Goal: Information Seeking & Learning: Learn about a topic

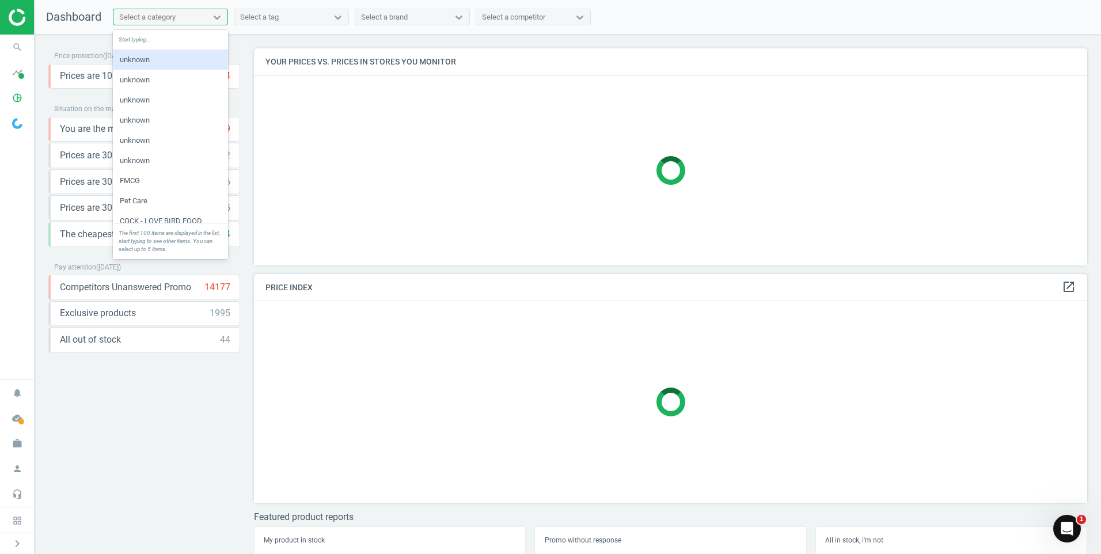
click at [170, 20] on div "Select a category" at bounding box center [147, 17] width 56 height 10
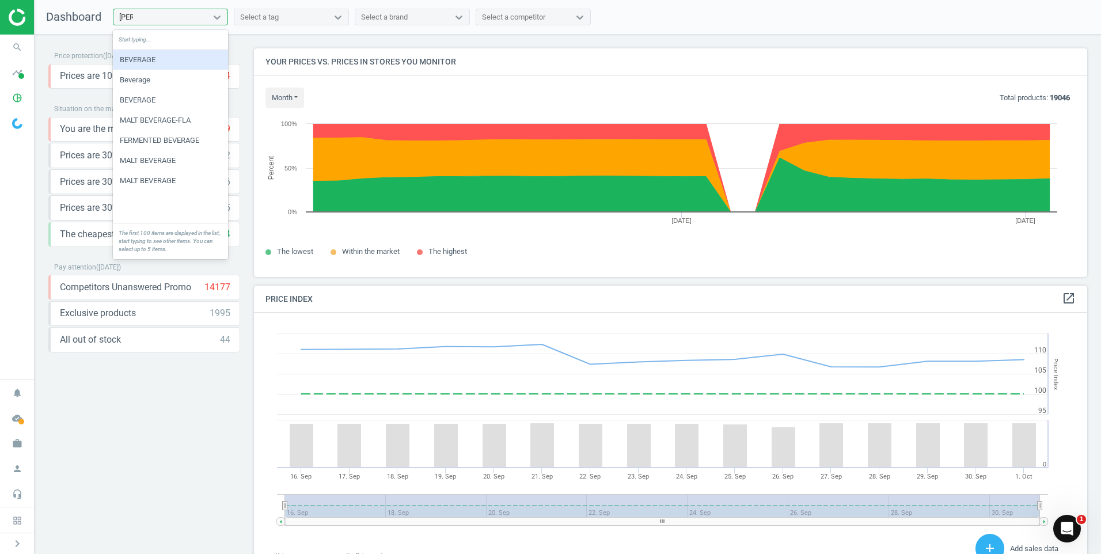
type input "BEVE"
click at [162, 64] on div "BEVERAGE" at bounding box center [170, 60] width 115 height 20
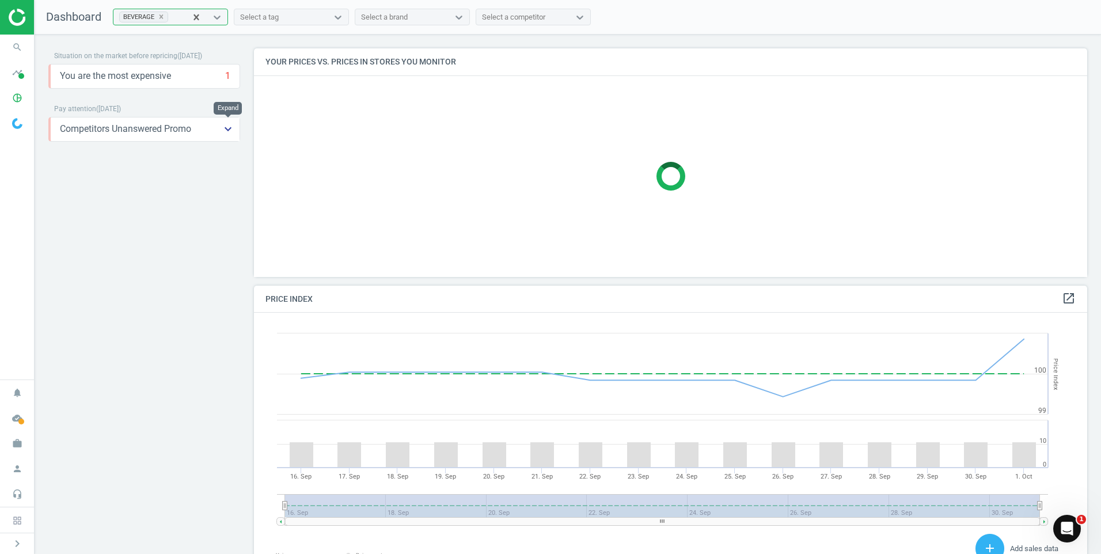
click at [222, 131] on icon "keyboard_arrow_down" at bounding box center [228, 129] width 14 height 14
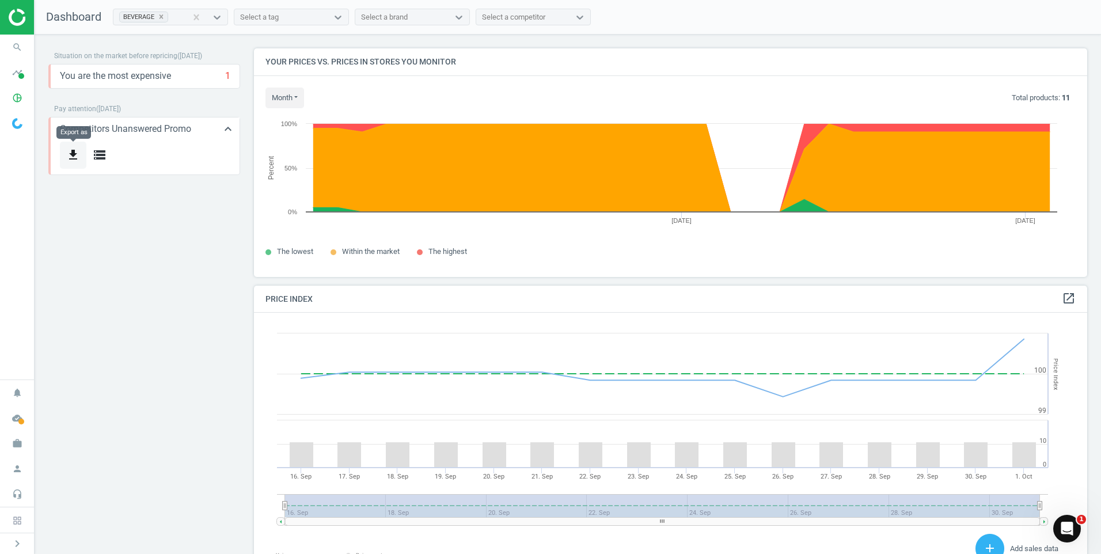
click at [84, 155] on button "get_app" at bounding box center [73, 155] width 26 height 27
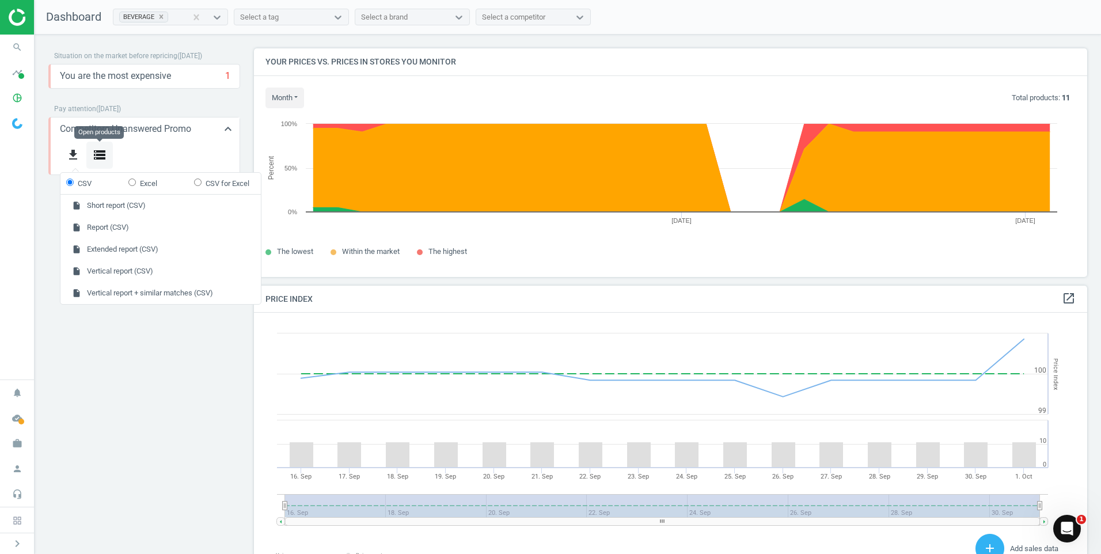
click at [92, 156] on button "storage" at bounding box center [99, 155] width 26 height 27
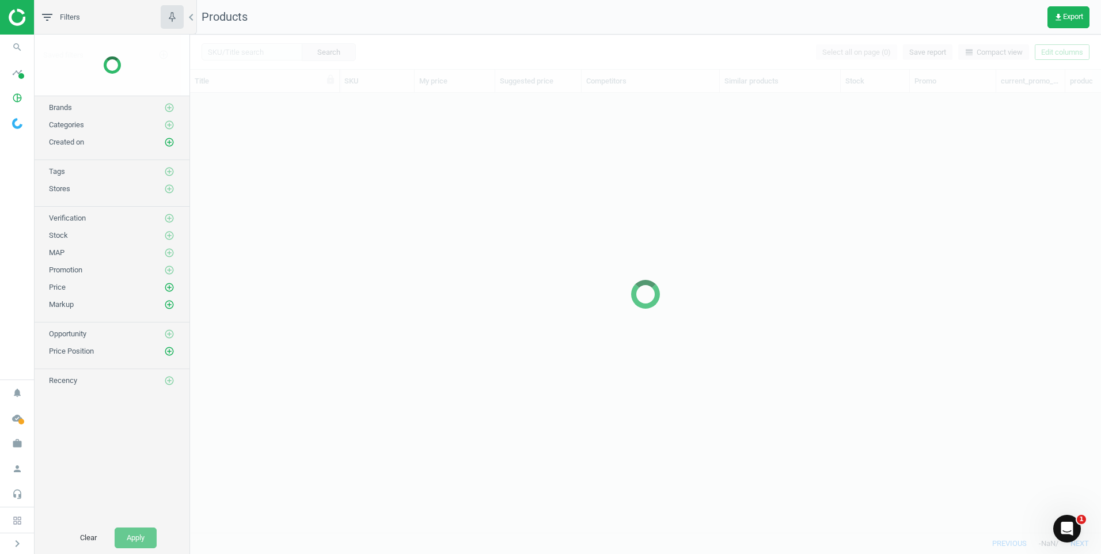
scroll to position [422, 902]
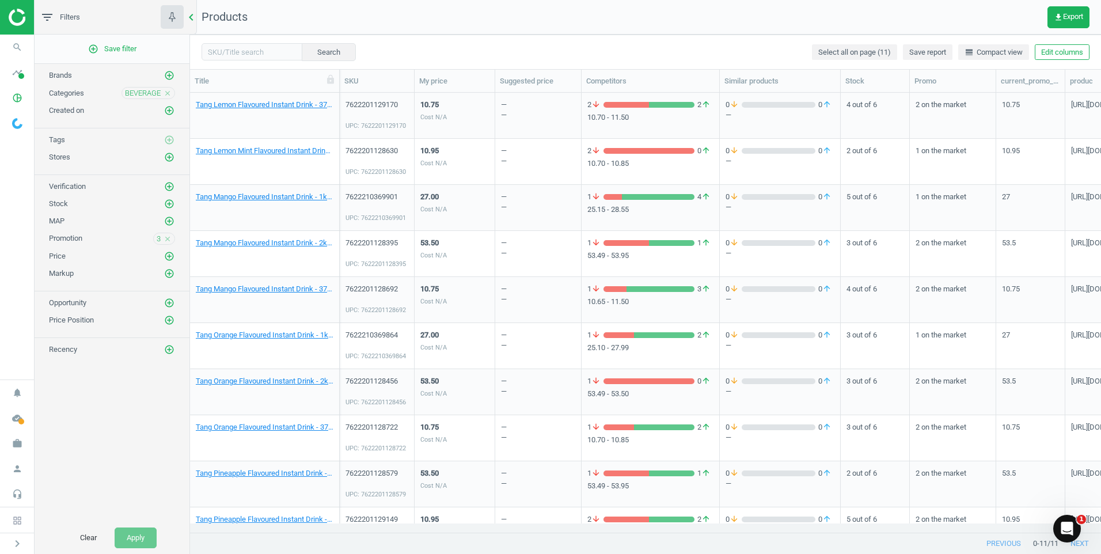
click at [192, 21] on icon "chevron_left" at bounding box center [191, 17] width 14 height 14
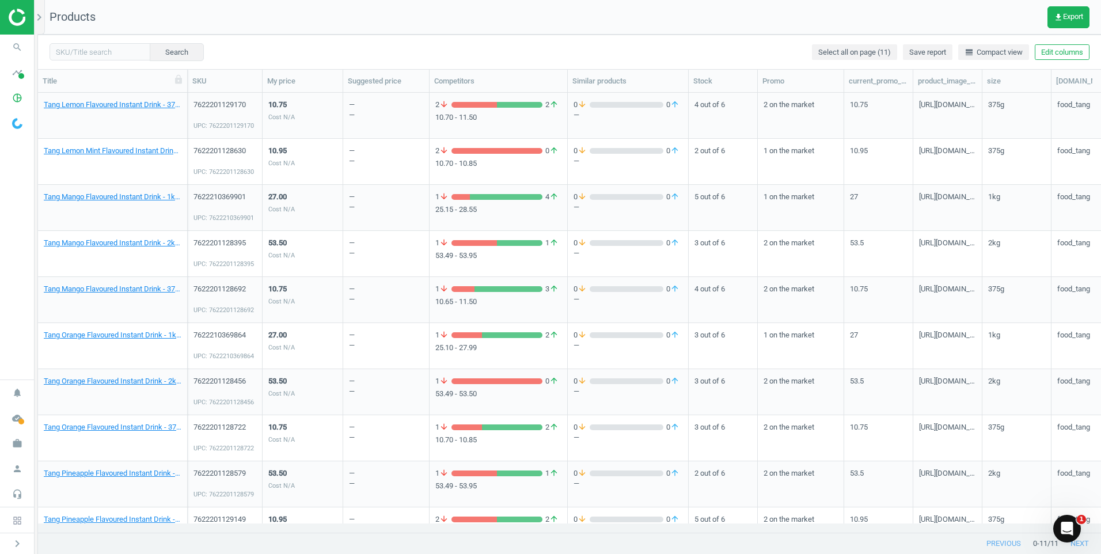
drag, startPoint x: 14, startPoint y: 123, endPoint x: 24, endPoint y: 121, distance: 10.1
click at [14, 123] on img at bounding box center [17, 123] width 10 height 11
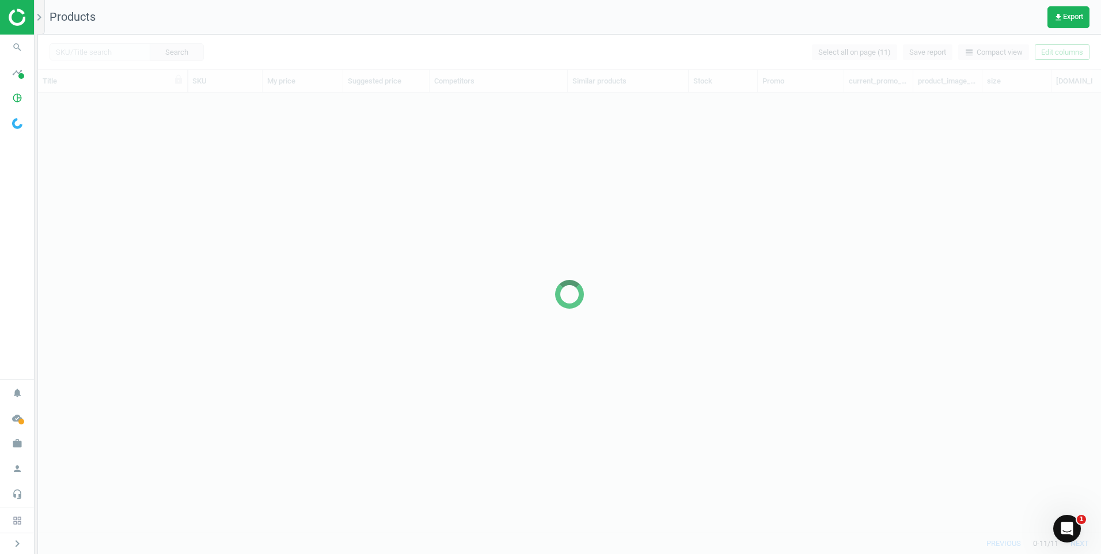
scroll to position [422, 1054]
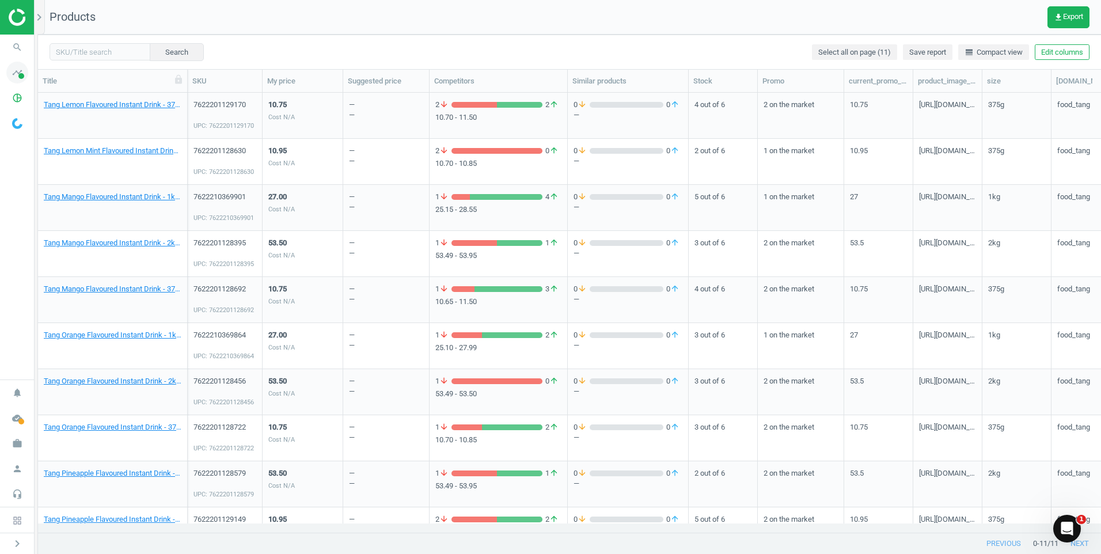
click at [13, 70] on icon "timeline" at bounding box center [17, 73] width 22 height 22
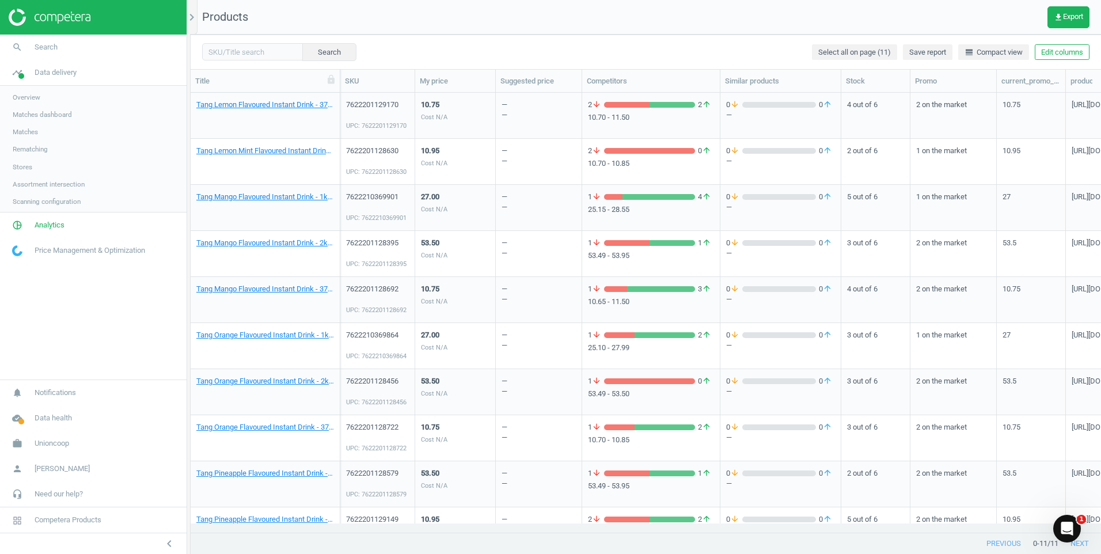
scroll to position [422, 902]
click at [46, 115] on span "Matches dashboard" at bounding box center [42, 114] width 59 height 9
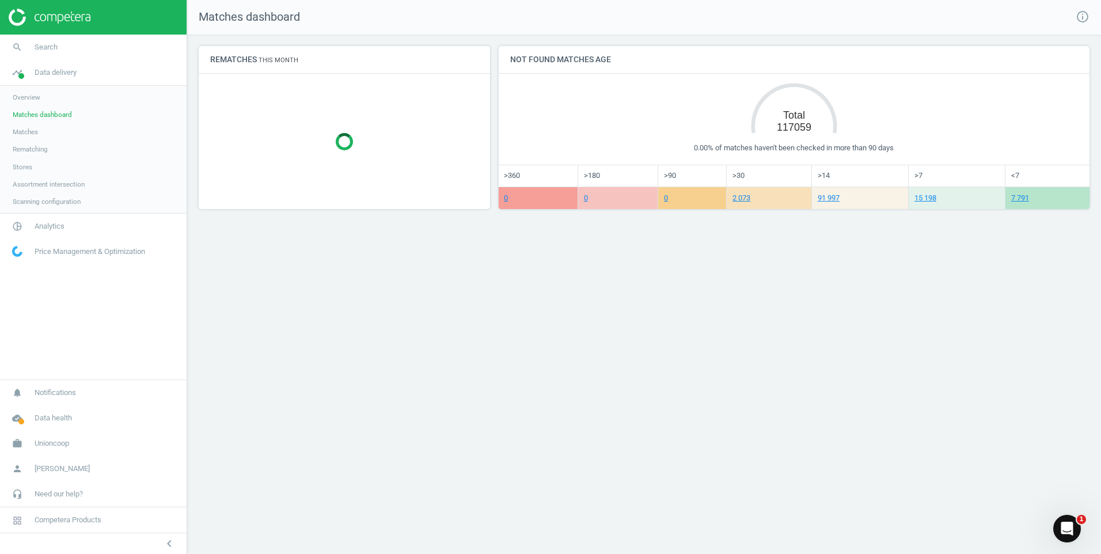
click at [20, 147] on span "Rematching" at bounding box center [30, 149] width 35 height 9
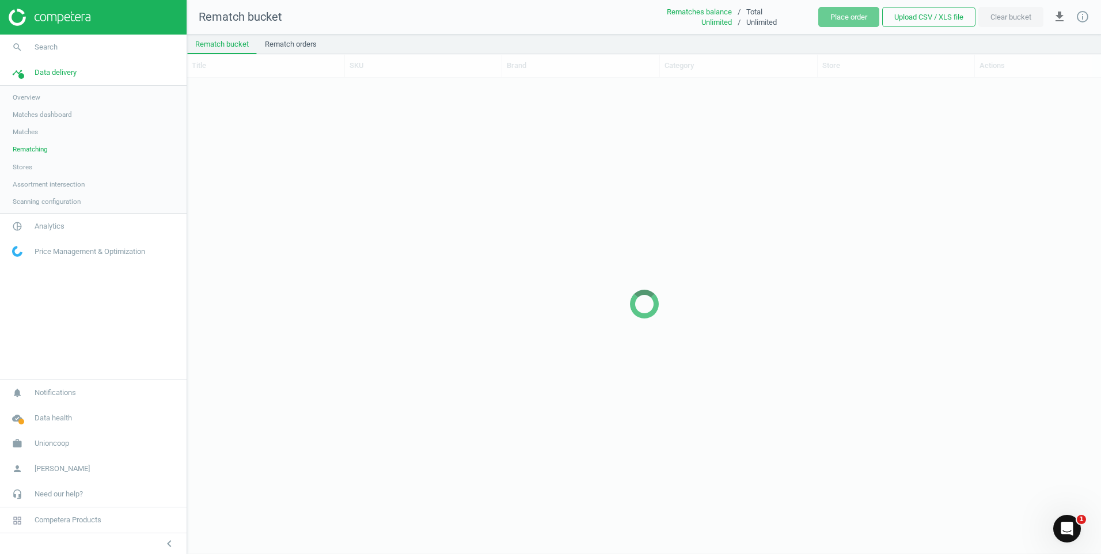
scroll to position [458, 905]
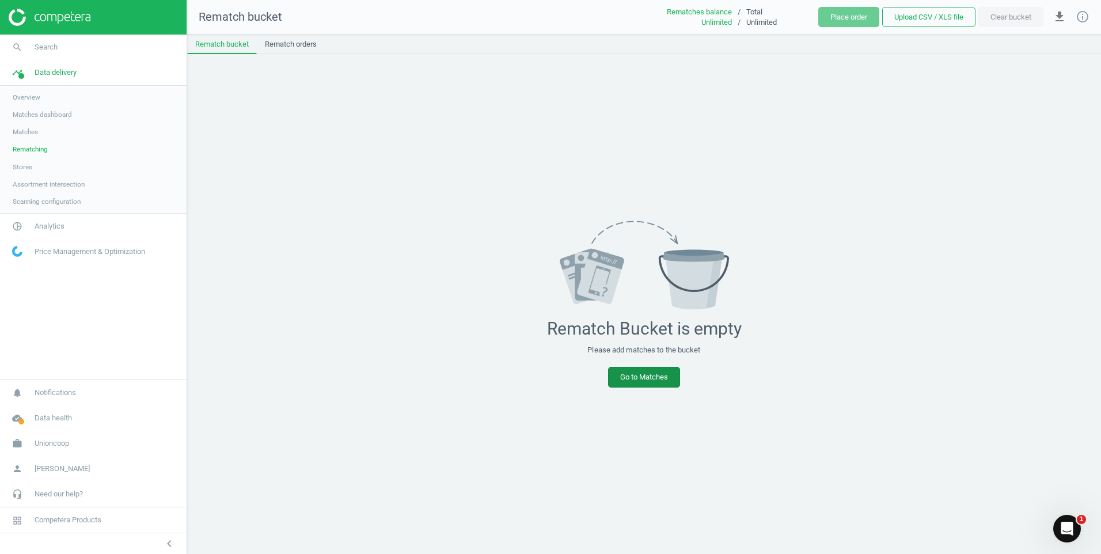
click at [651, 384] on link "Go to Matches" at bounding box center [644, 377] width 72 height 21
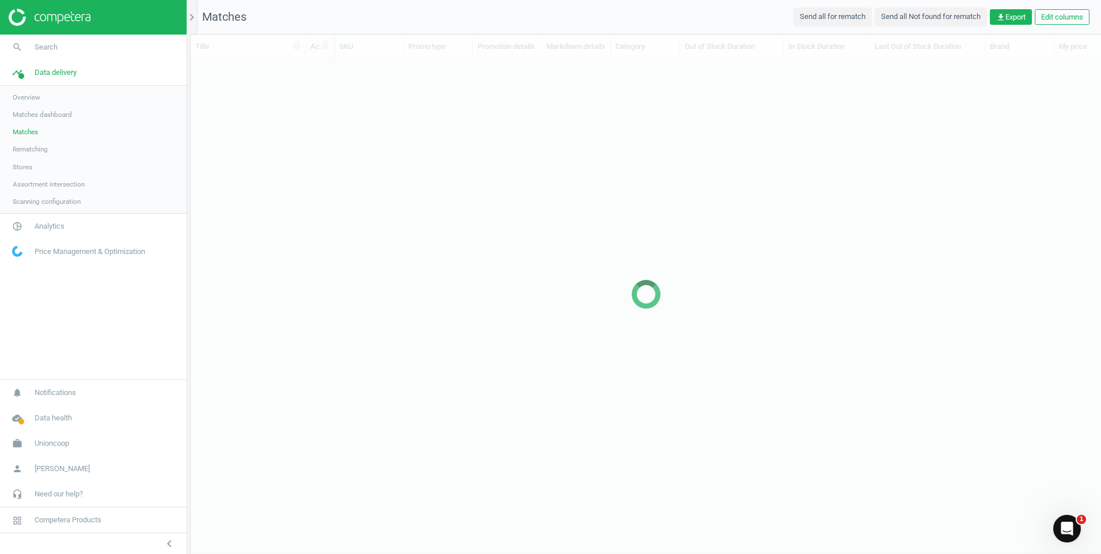
scroll to position [457, 902]
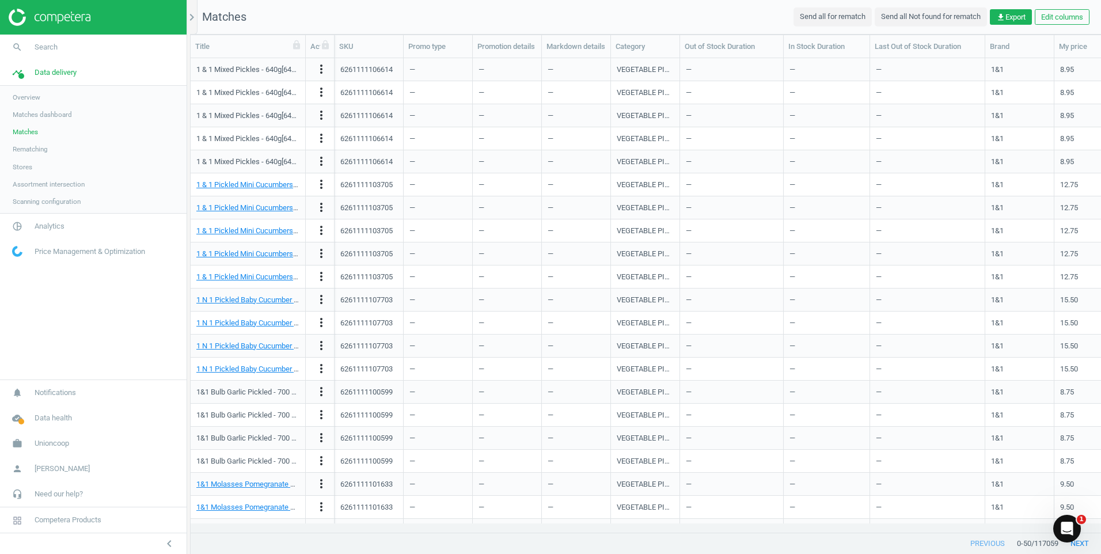
click at [38, 170] on link "Stores" at bounding box center [93, 166] width 187 height 17
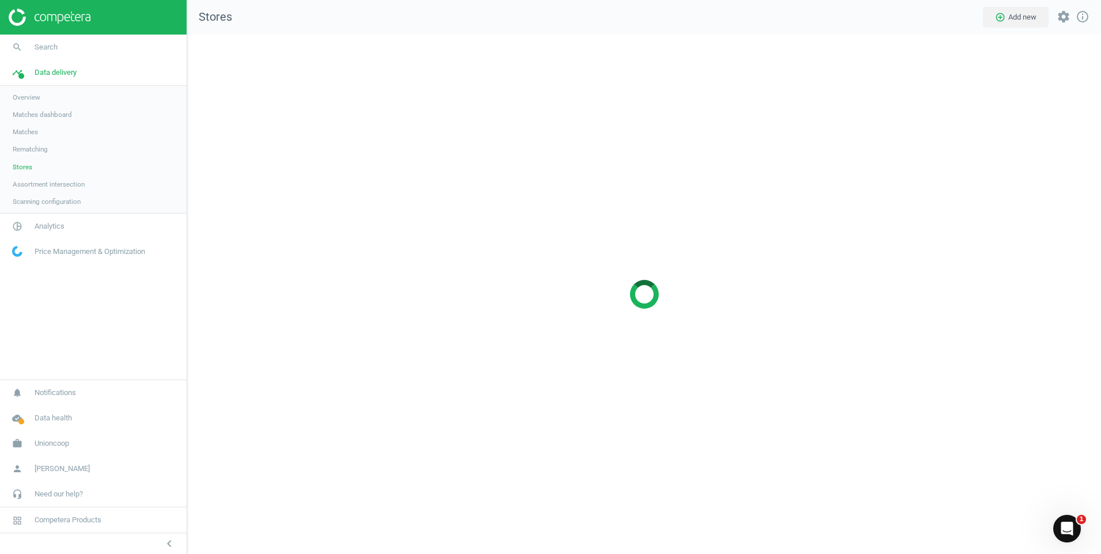
scroll to position [537, 932]
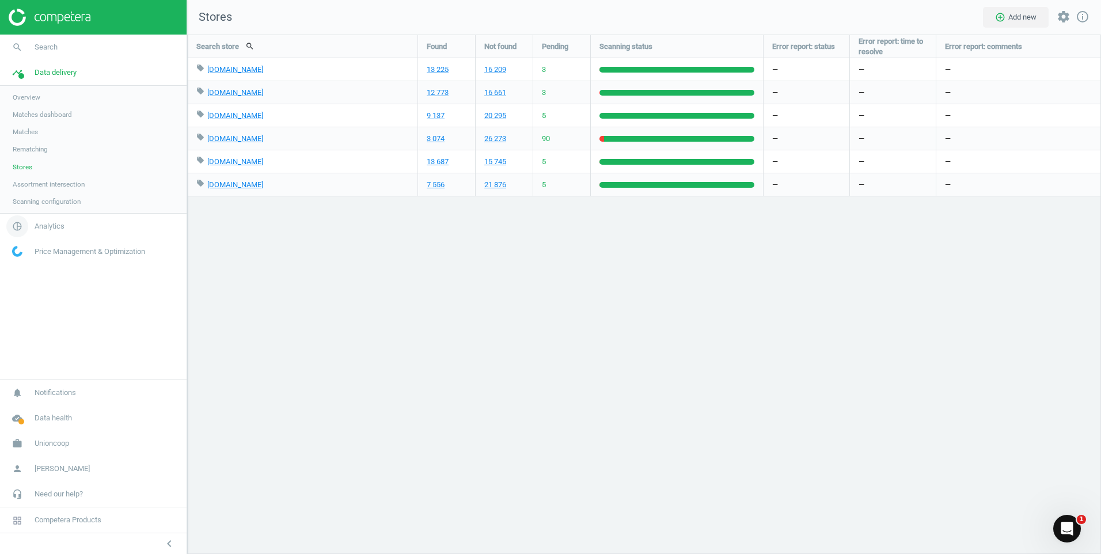
click at [52, 227] on span "Analytics" at bounding box center [50, 226] width 30 height 10
click at [63, 222] on link "Price Management & Optimization" at bounding box center [93, 216] width 187 height 25
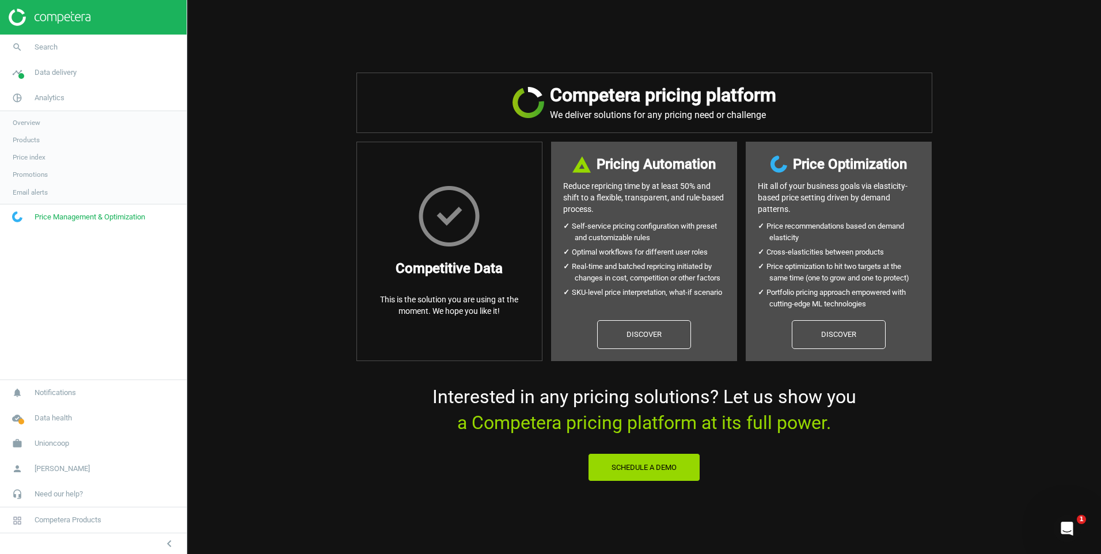
click at [49, 195] on link "Email alerts" at bounding box center [93, 192] width 187 height 17
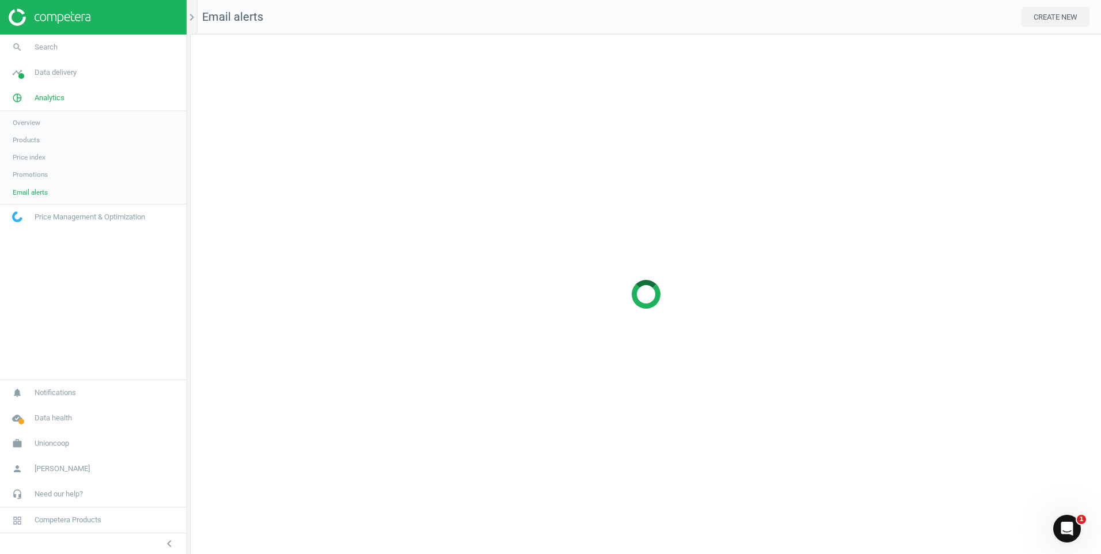
scroll to position [537, 928]
click at [45, 177] on span "Promotions" at bounding box center [30, 174] width 35 height 9
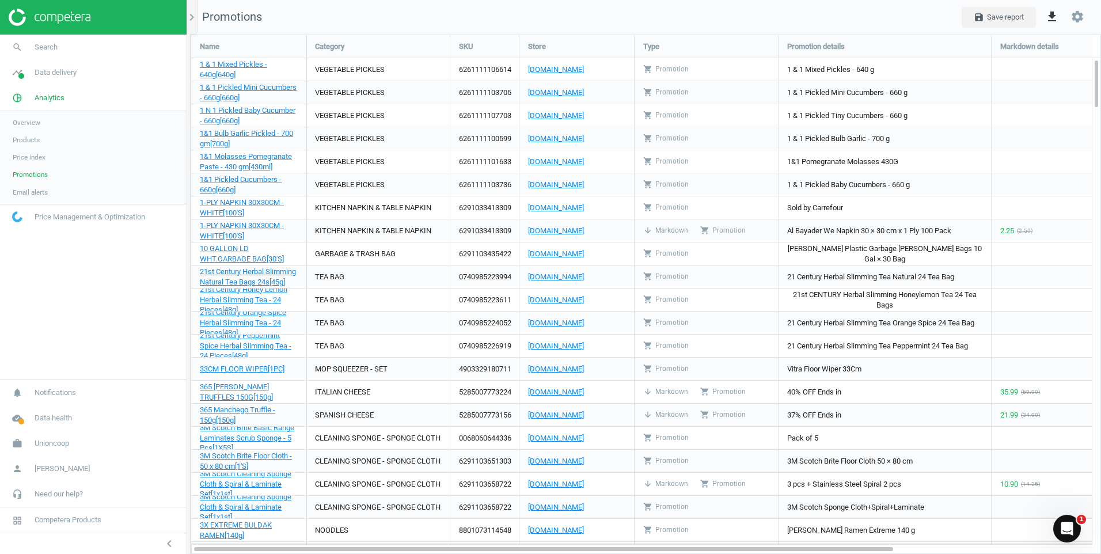
click at [22, 160] on span "Price index" at bounding box center [29, 157] width 33 height 9
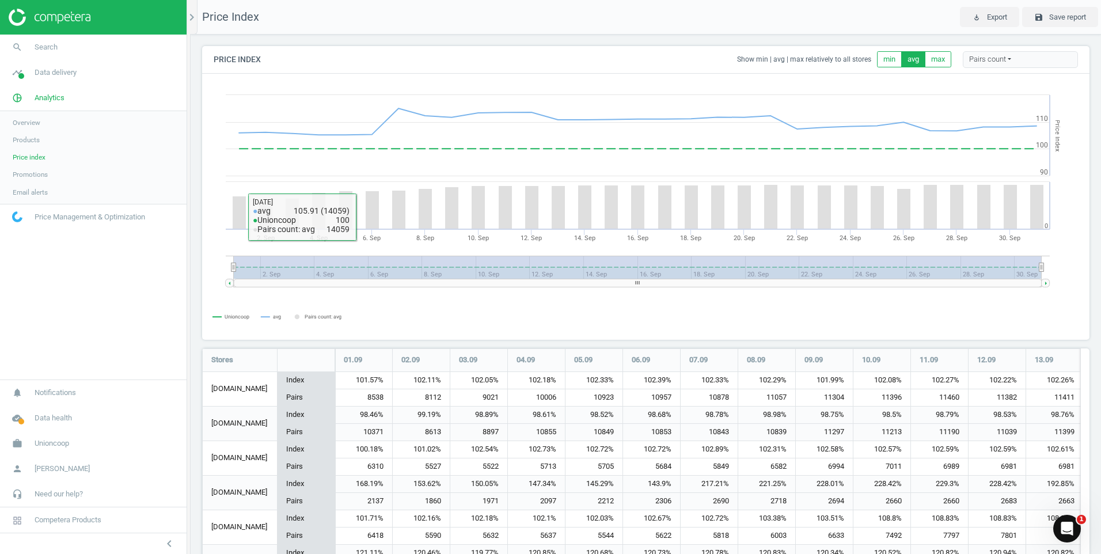
scroll to position [82, 0]
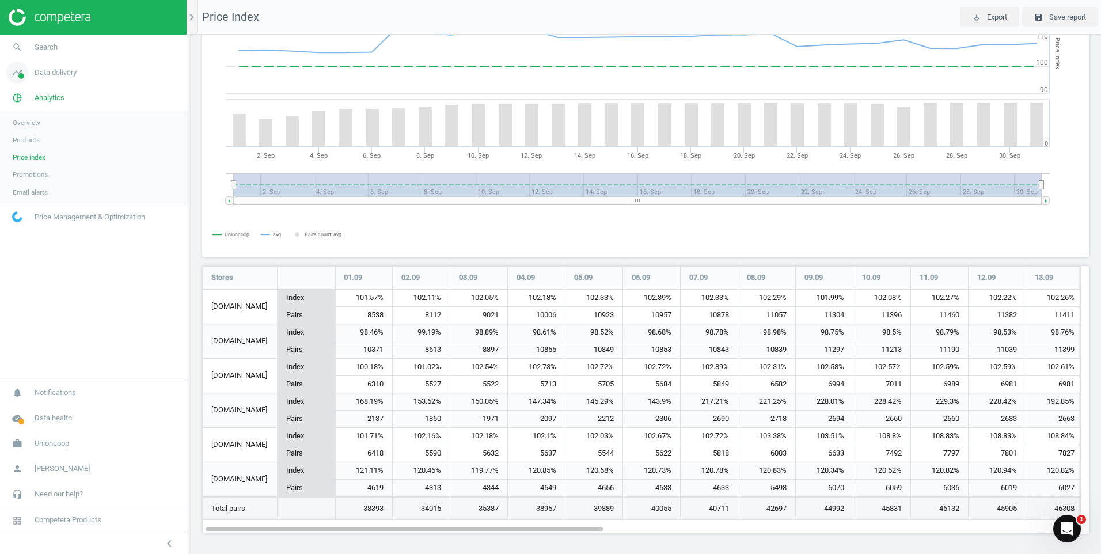
click at [46, 73] on span "Data delivery" at bounding box center [56, 72] width 42 height 10
click at [31, 101] on span "Overview" at bounding box center [27, 97] width 28 height 9
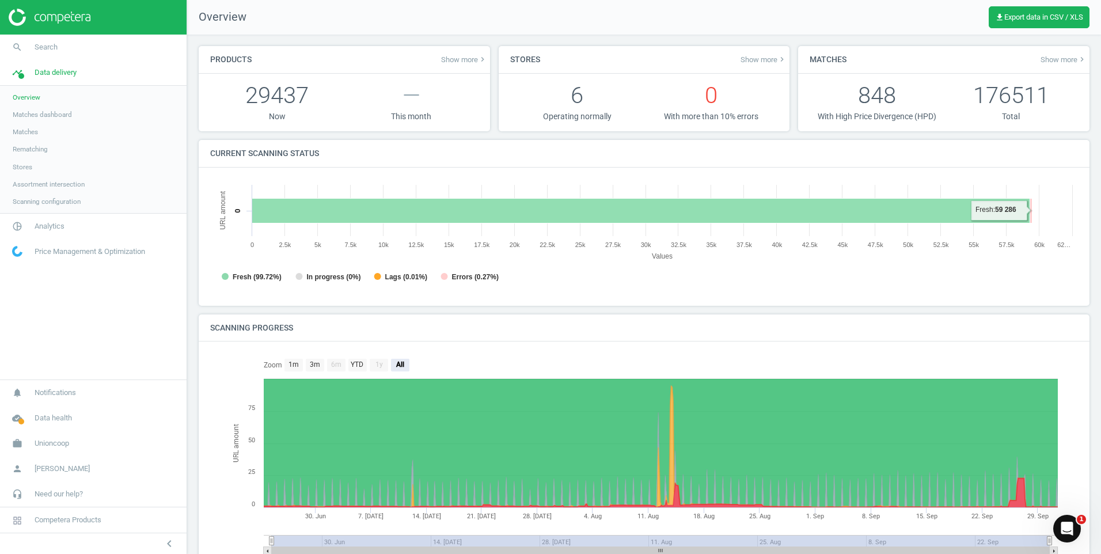
scroll to position [61, 0]
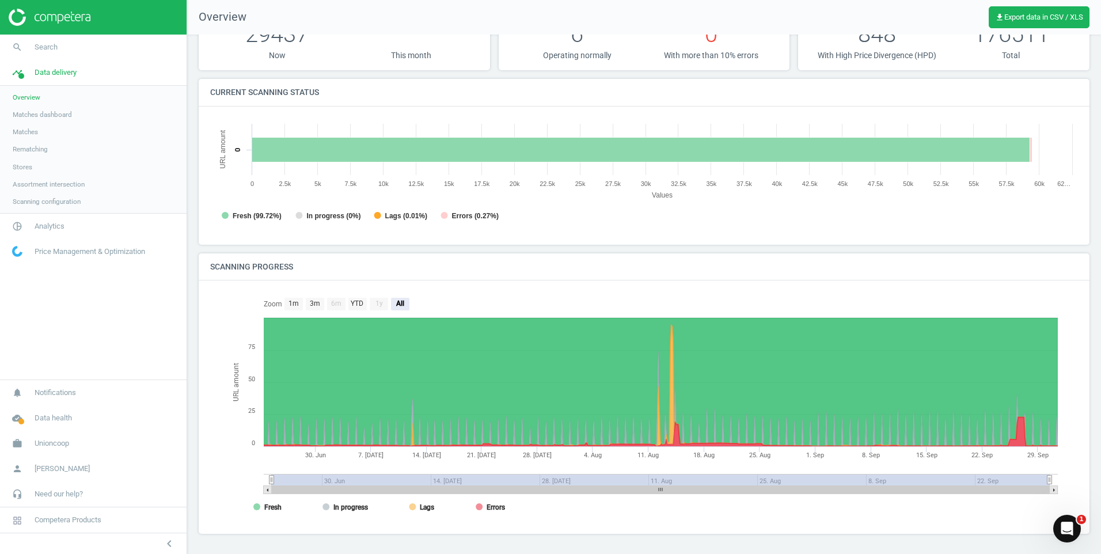
click at [36, 131] on span "Matches" at bounding box center [25, 131] width 25 height 9
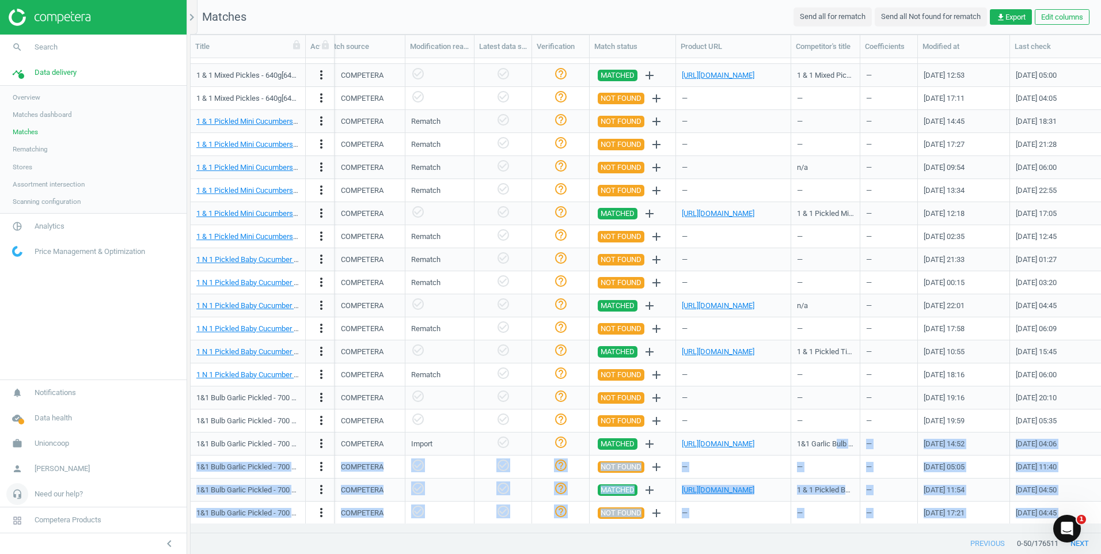
scroll to position [197, 0]
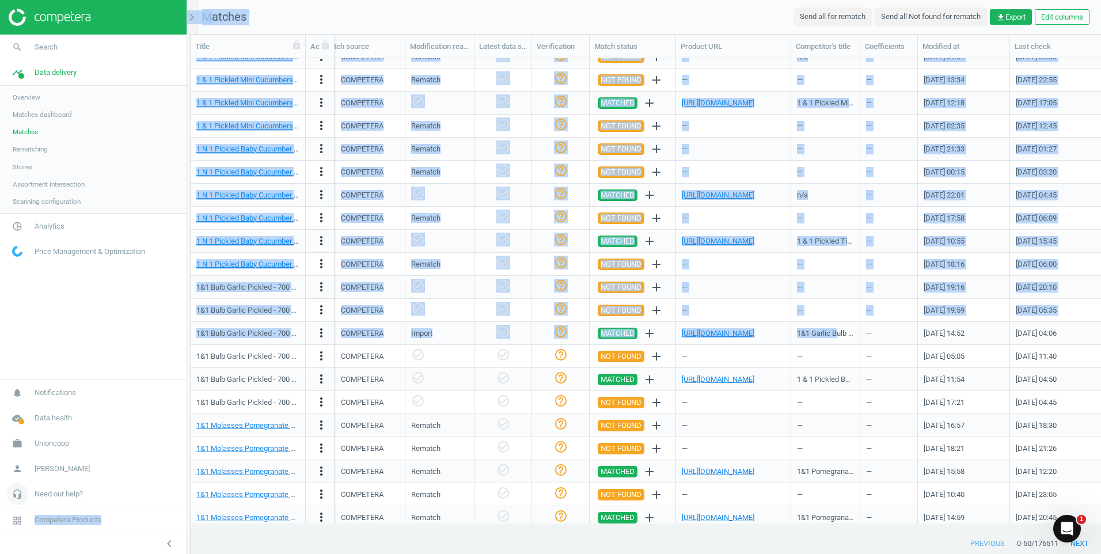
drag, startPoint x: 837, startPoint y: 521, endPoint x: 143, endPoint y: 504, distance: 693.6
click at [143, 504] on section "search Search timeline Data delivery Overview Matches dashboard Matches Rematch…" at bounding box center [550, 277] width 1101 height 554
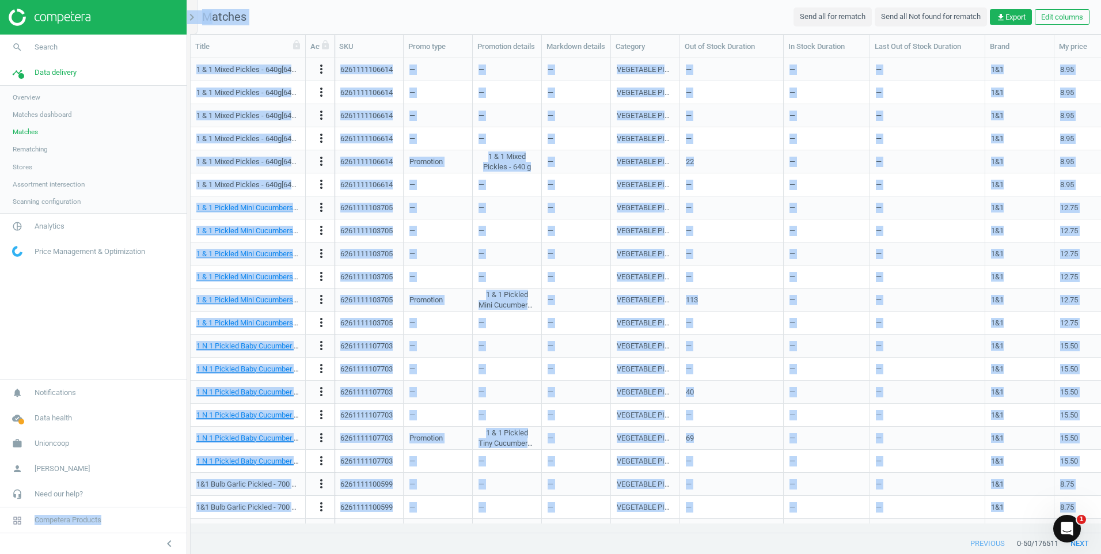
scroll to position [0, 0]
click at [451, 9] on nav "Matches Send all for rematch Send all Not found for rematch get_app Export Edit…" at bounding box center [646, 17] width 910 height 35
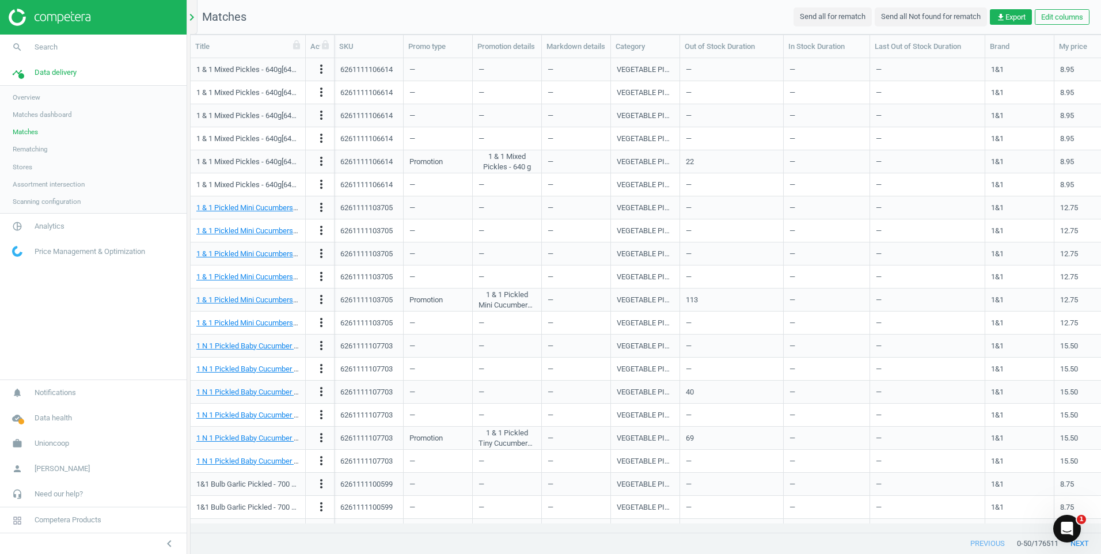
click at [192, 19] on icon "chevron_right" at bounding box center [192, 17] width 14 height 14
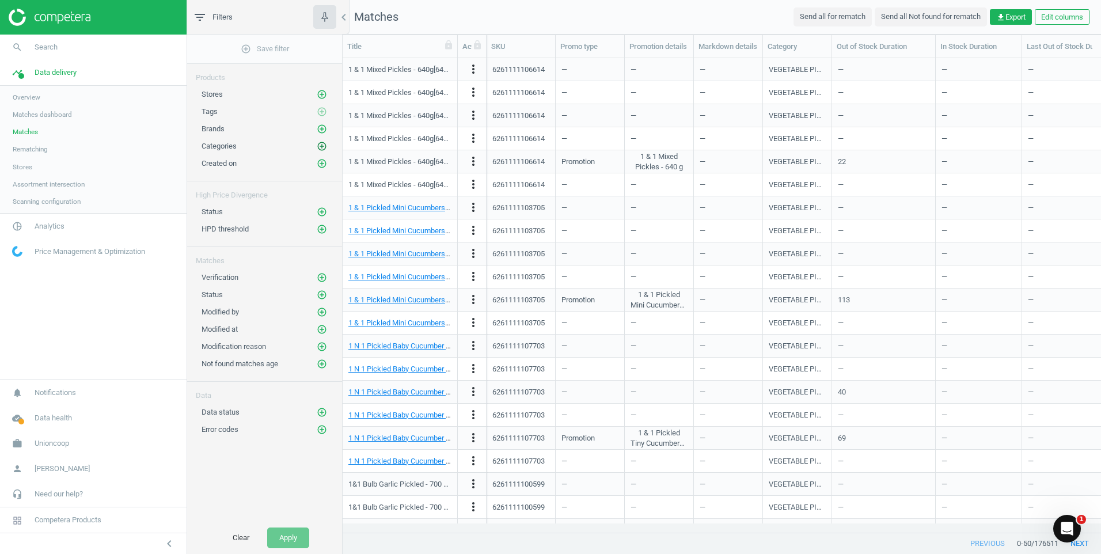
click at [322, 146] on icon "add_circle_outline" at bounding box center [322, 146] width 10 height 10
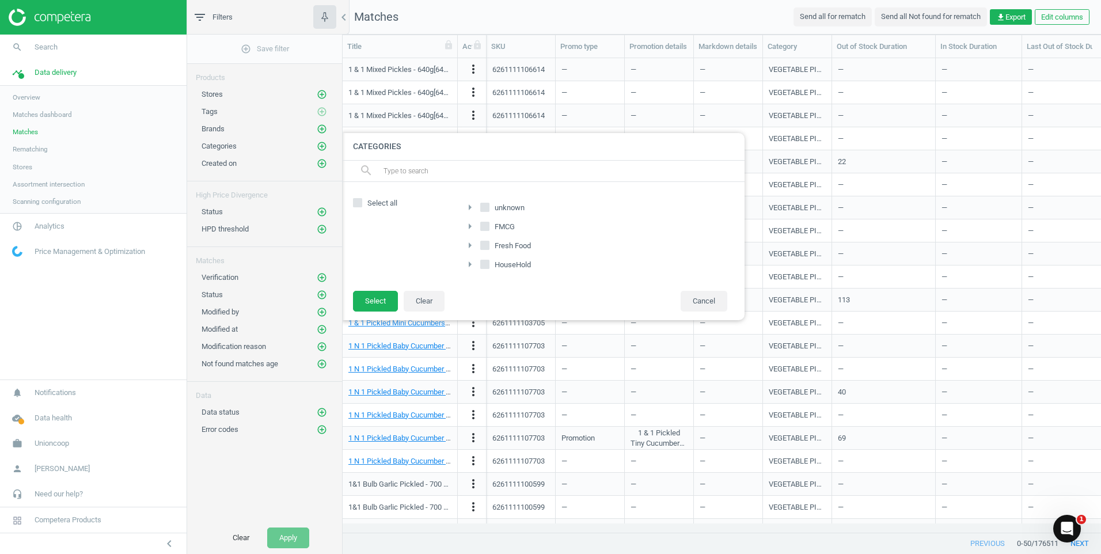
click at [488, 226] on input "FMCG" at bounding box center [484, 225] width 7 height 7
checkbox input "true"
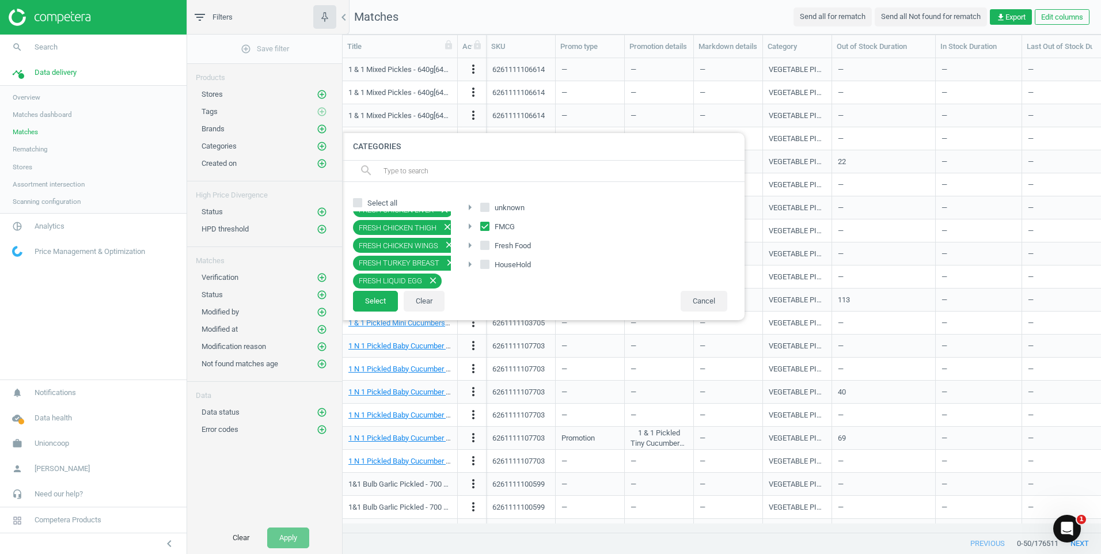
scroll to position [288, 0]
click at [356, 204] on input "Select all" at bounding box center [357, 202] width 7 height 7
checkbox input "true"
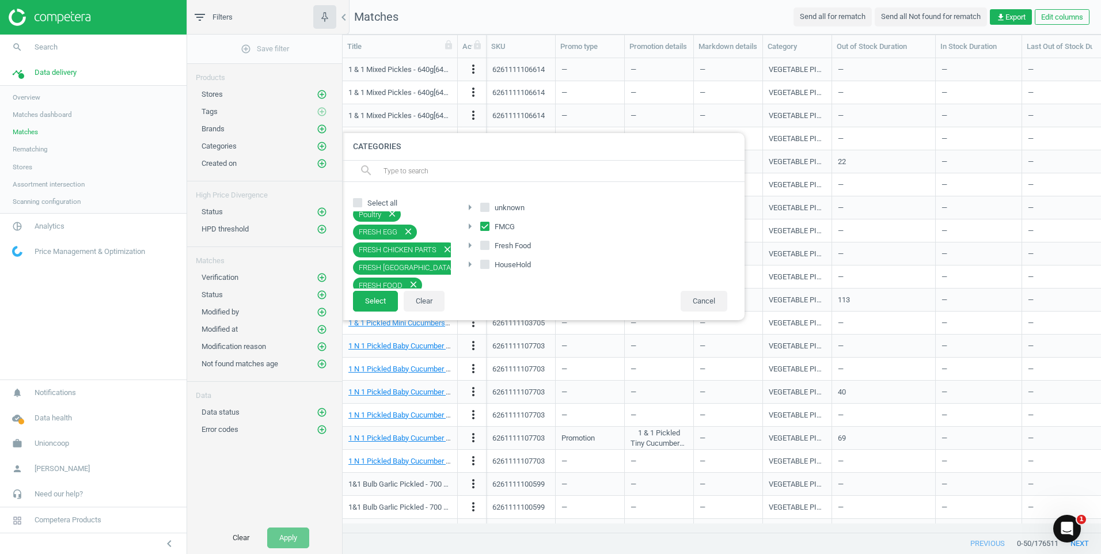
checkbox input "true"
click at [356, 203] on input "Select all" at bounding box center [357, 202] width 7 height 7
checkbox input "false"
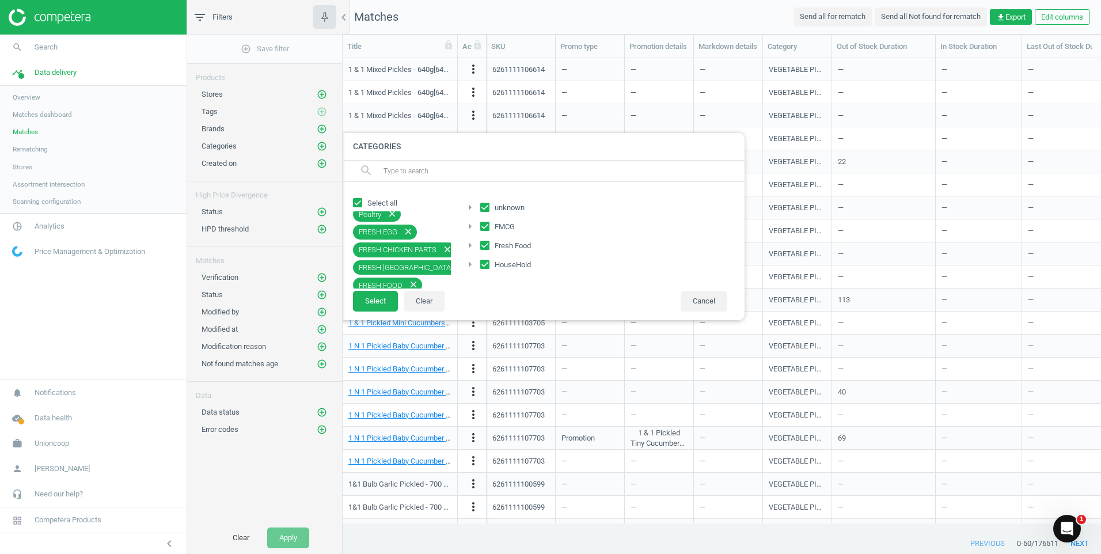
checkbox input "false"
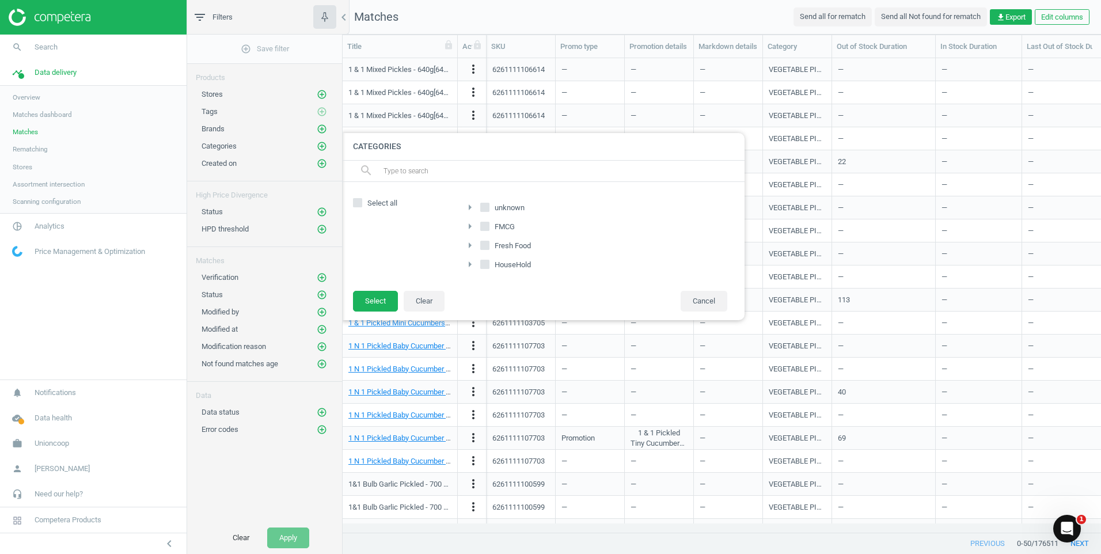
click at [484, 227] on input "FMCG" at bounding box center [484, 225] width 7 height 7
click at [390, 216] on icon "close" at bounding box center [390, 218] width 10 height 10
checkbox input "false"
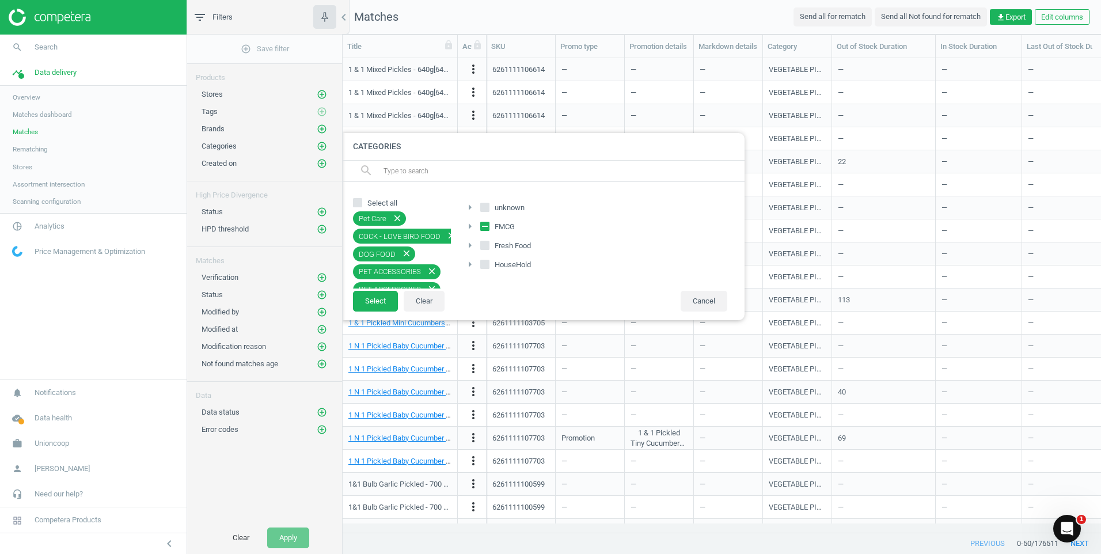
click at [397, 217] on icon "close" at bounding box center [397, 218] width 10 height 10
click at [409, 234] on icon "close" at bounding box center [406, 235] width 10 height 10
click at [429, 236] on icon "close" at bounding box center [432, 235] width 10 height 10
click at [407, 249] on icon "close" at bounding box center [406, 253] width 10 height 10
click at [381, 255] on icon "close" at bounding box center [383, 253] width 10 height 10
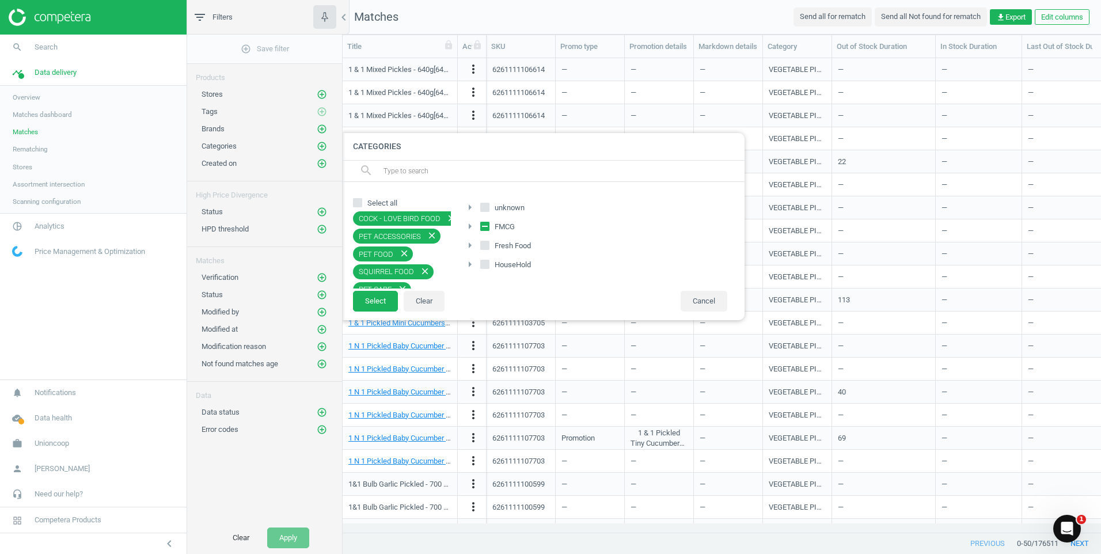
click at [427, 235] on icon "close" at bounding box center [432, 235] width 10 height 10
click at [403, 235] on icon "close" at bounding box center [404, 235] width 10 height 10
click at [425, 236] on icon "close" at bounding box center [425, 235] width 10 height 10
click at [403, 232] on icon "close" at bounding box center [402, 235] width 10 height 10
click at [427, 268] on icon "close" at bounding box center [432, 271] width 10 height 10
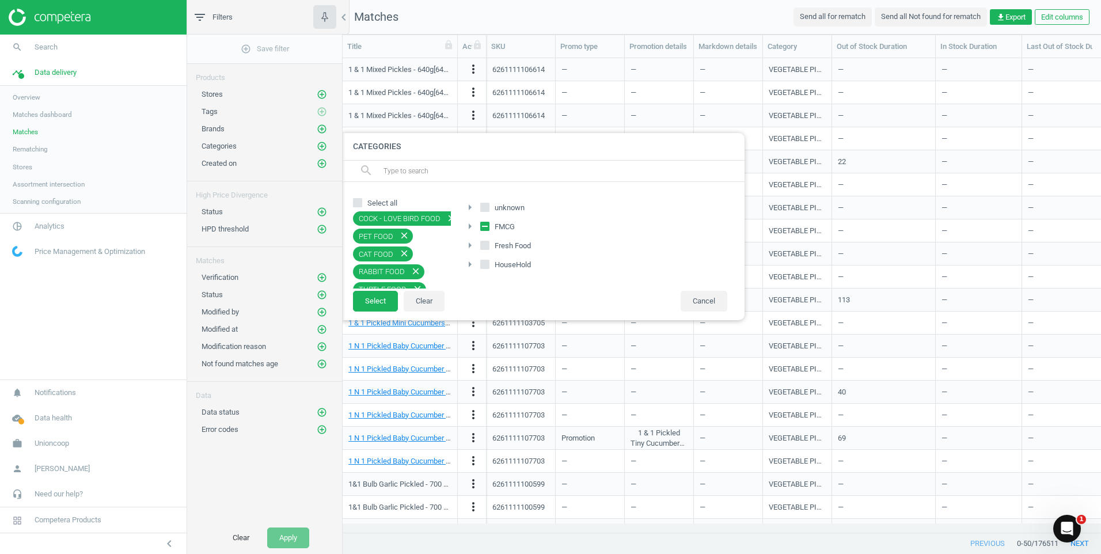
click at [413, 272] on icon "close" at bounding box center [416, 271] width 10 height 10
click at [413, 284] on icon "close" at bounding box center [417, 289] width 10 height 10
click at [390, 269] on icon "close" at bounding box center [392, 271] width 10 height 10
click at [404, 231] on icon "close" at bounding box center [404, 235] width 10 height 10
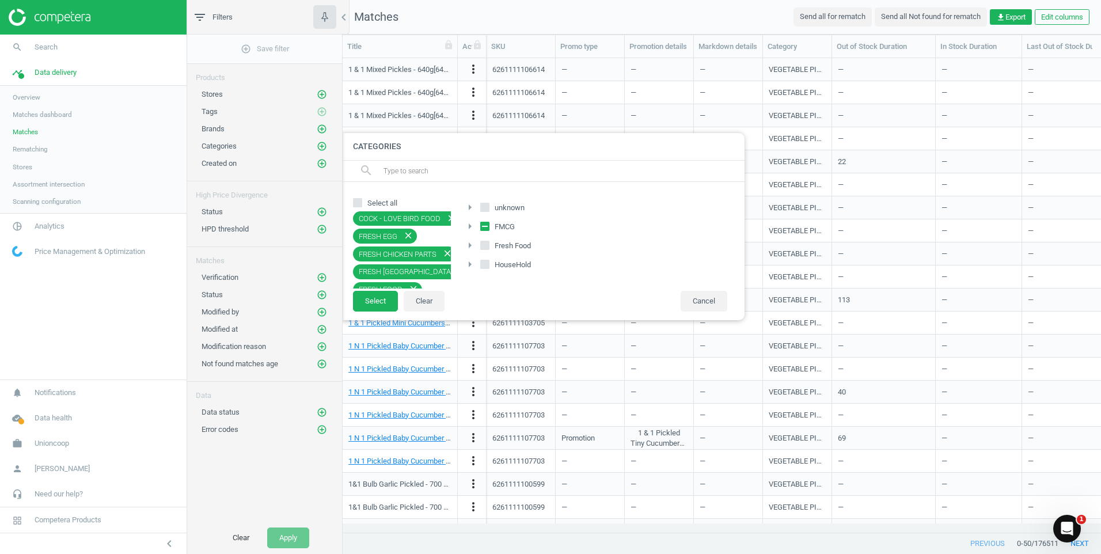
click at [404, 231] on icon "close" at bounding box center [408, 235] width 10 height 10
click at [404, 231] on div "FRESH CHICKEN PARTS close" at bounding box center [404, 236] width 103 height 15
click at [390, 157] on h4 "Categories" at bounding box center [542, 146] width 403 height 27
drag, startPoint x: 399, startPoint y: 163, endPoint x: 401, endPoint y: 170, distance: 7.1
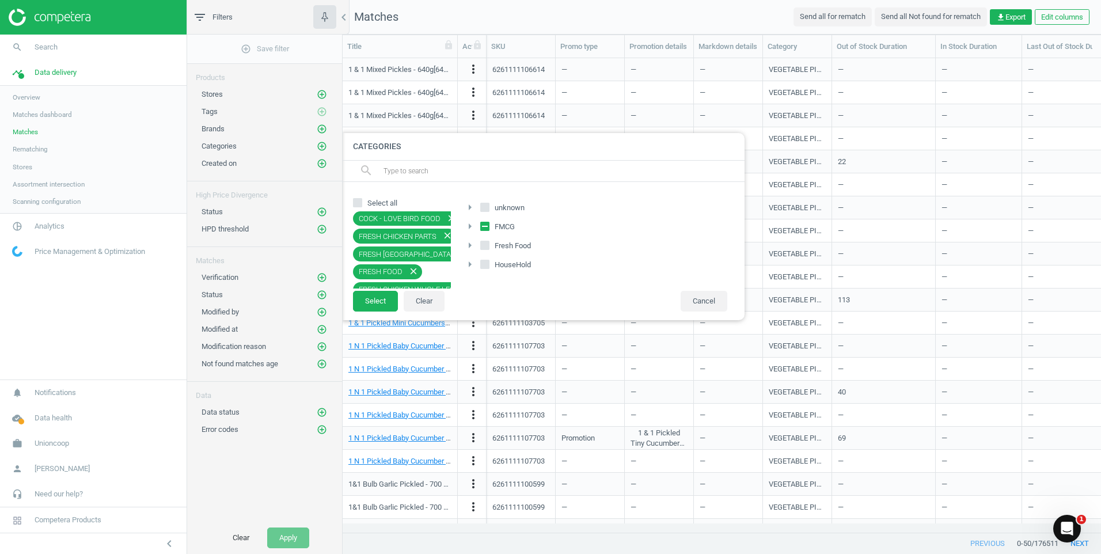
click at [401, 170] on input "text" at bounding box center [559, 171] width 354 height 18
type input "[PERSON_NAME]"
click at [390, 304] on button "Select" at bounding box center [375, 297] width 45 height 21
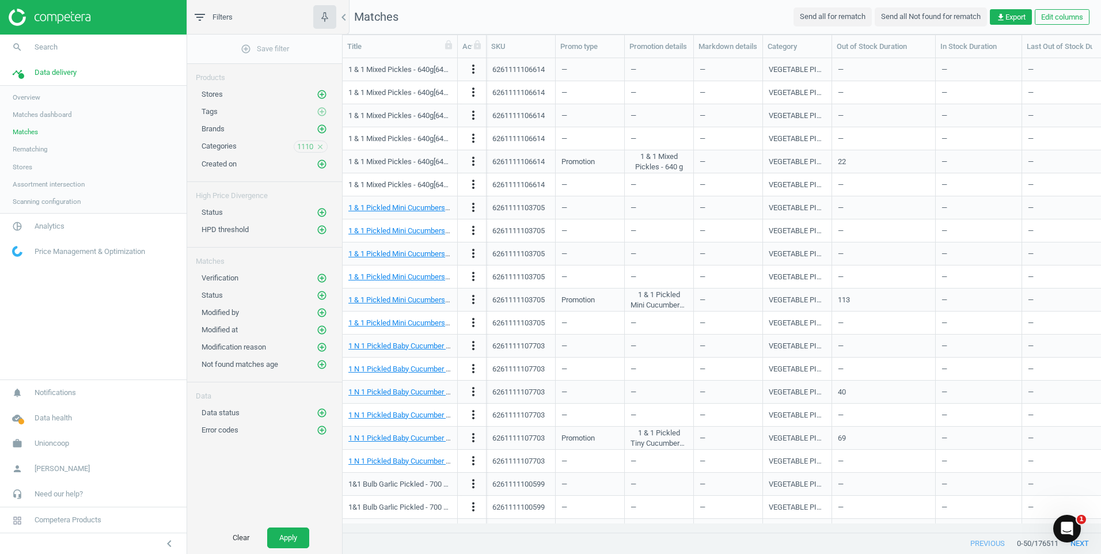
drag, startPoint x: 284, startPoint y: 533, endPoint x: 327, endPoint y: 532, distance: 42.1
click at [284, 533] on button "Apply" at bounding box center [288, 537] width 42 height 21
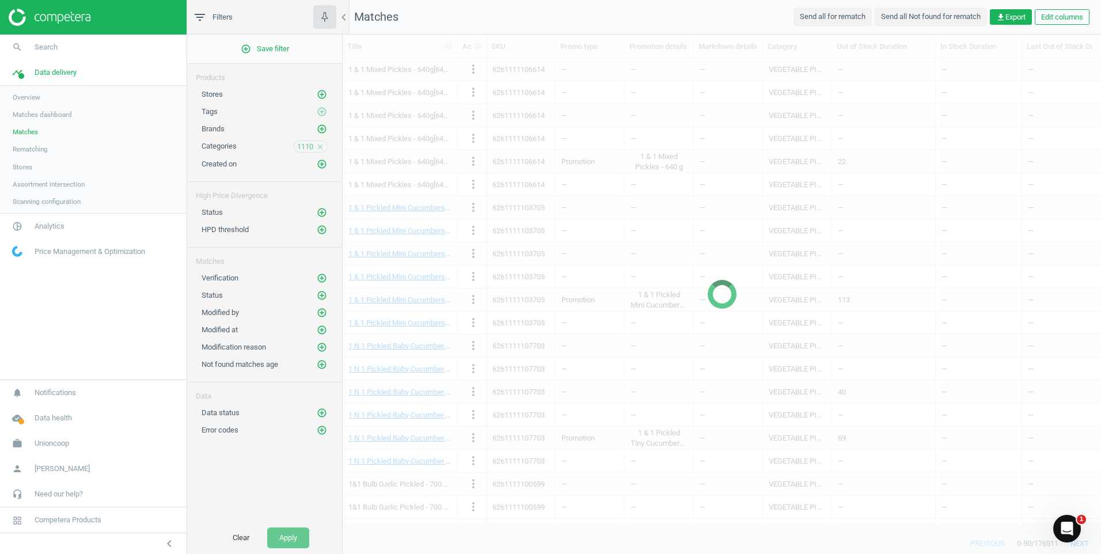
drag, startPoint x: 1095, startPoint y: 184, endPoint x: 1103, endPoint y: 302, distance: 118.9
click at [1100, 302] on html "Group 2 Created with Sketch. ic/cloud_download/grey600 Created with Sketch. gra…" at bounding box center [550, 277] width 1101 height 554
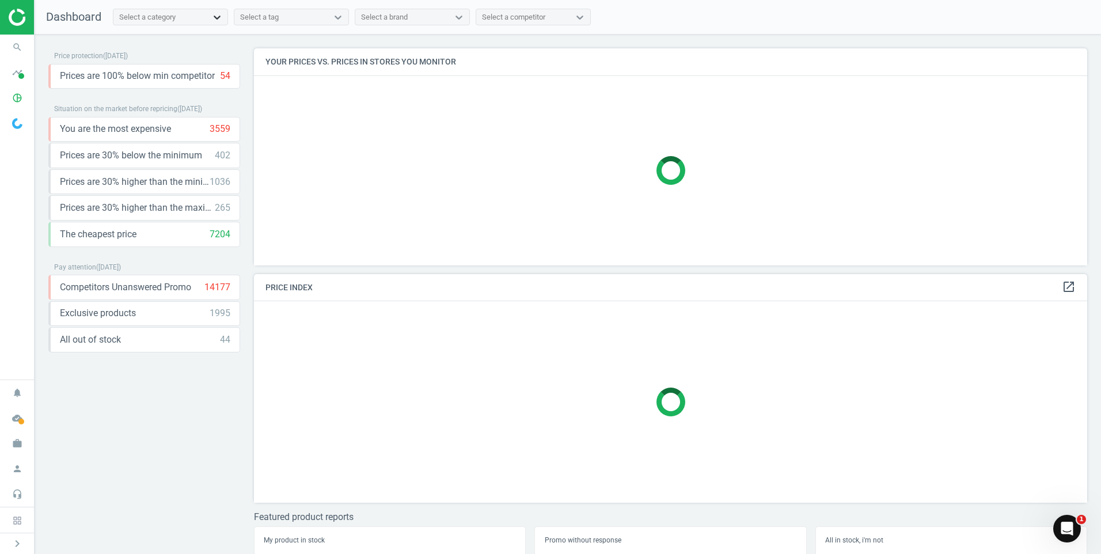
click at [218, 17] on icon at bounding box center [217, 18] width 12 height 12
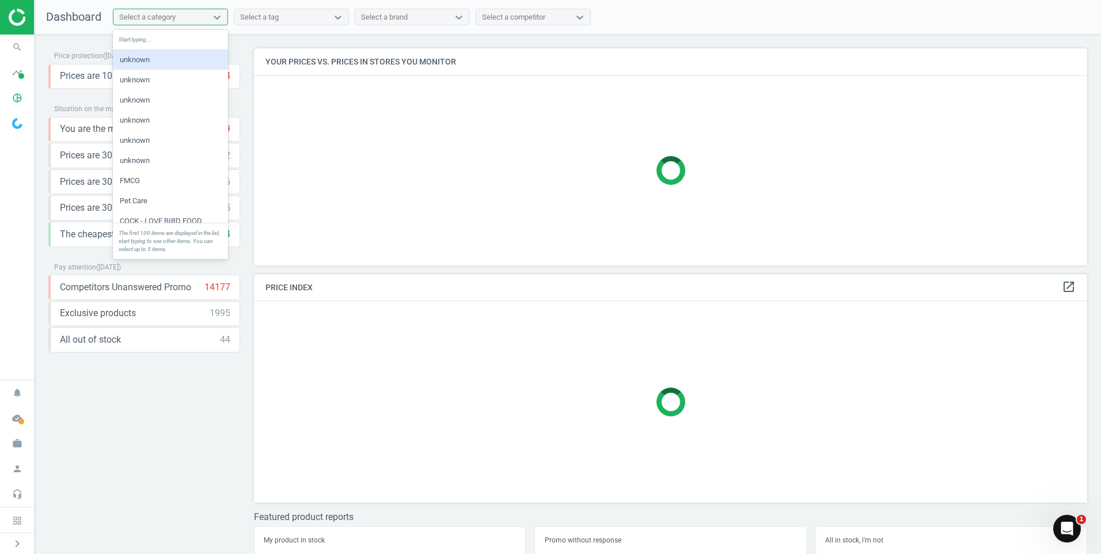
click at [161, 17] on div "Select a category" at bounding box center [147, 17] width 56 height 10
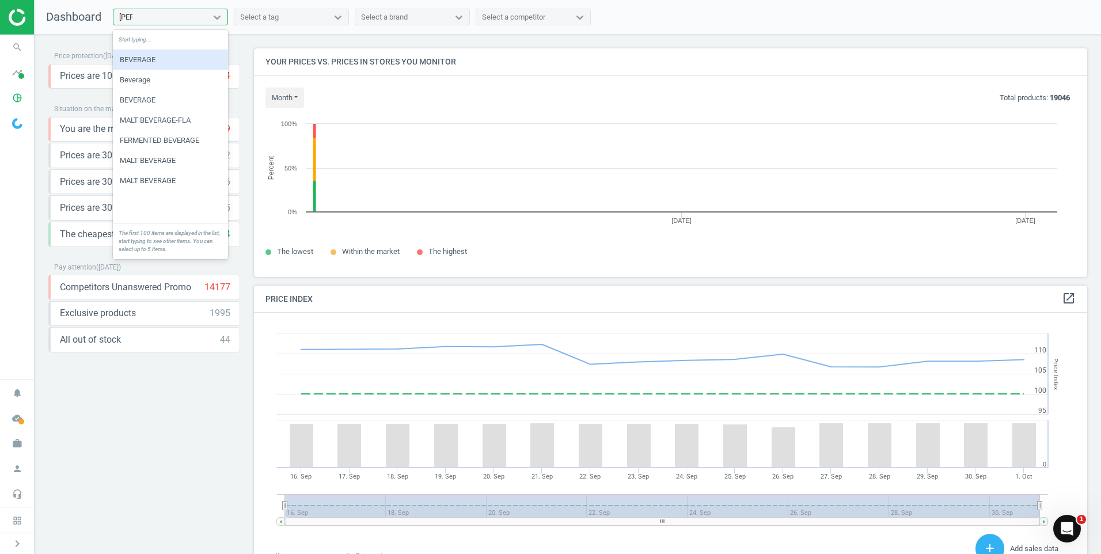
scroll to position [246, 842]
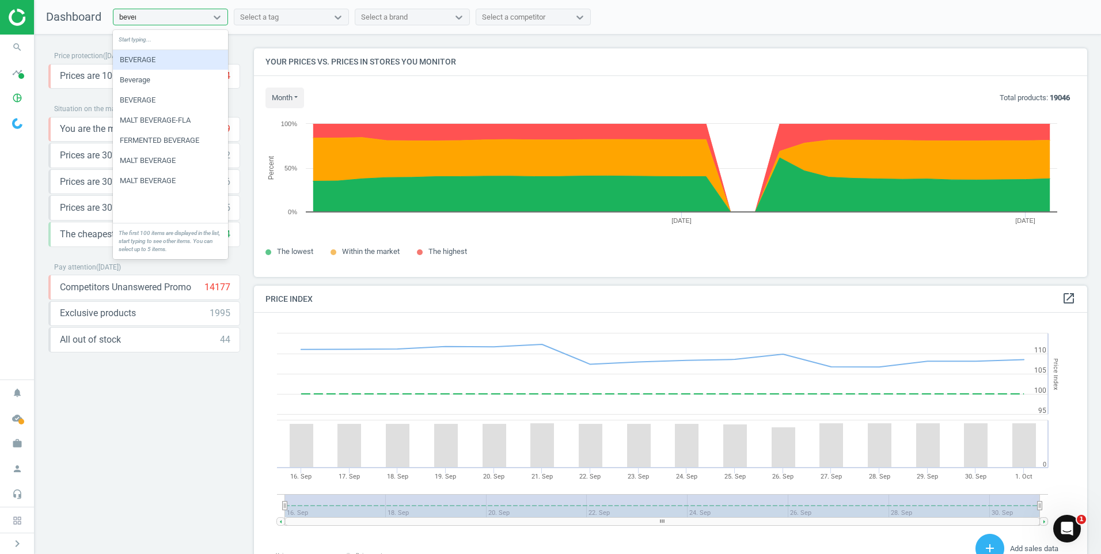
type input "beverag"
click at [170, 61] on div "BEVERAGE" at bounding box center [170, 60] width 115 height 20
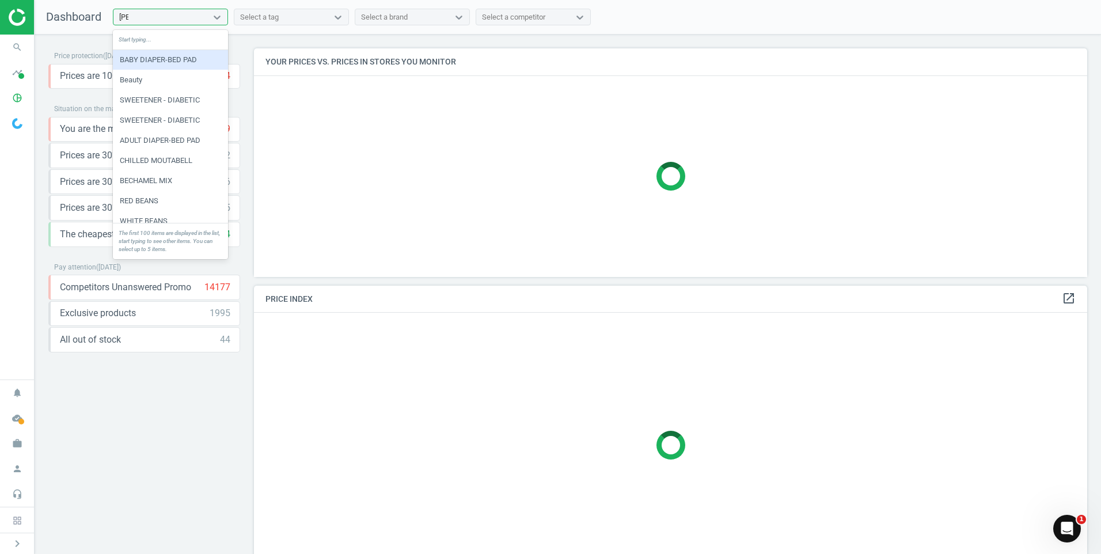
type input "beve"
click at [153, 84] on div "Beverage" at bounding box center [170, 80] width 115 height 20
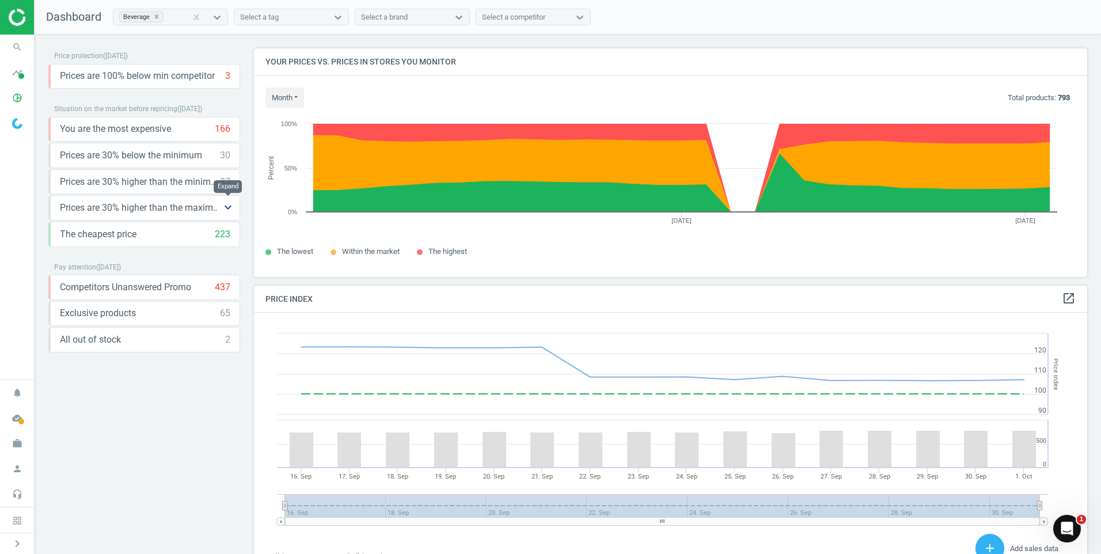
click at [227, 208] on icon "keyboard_arrow_down" at bounding box center [228, 207] width 14 height 14
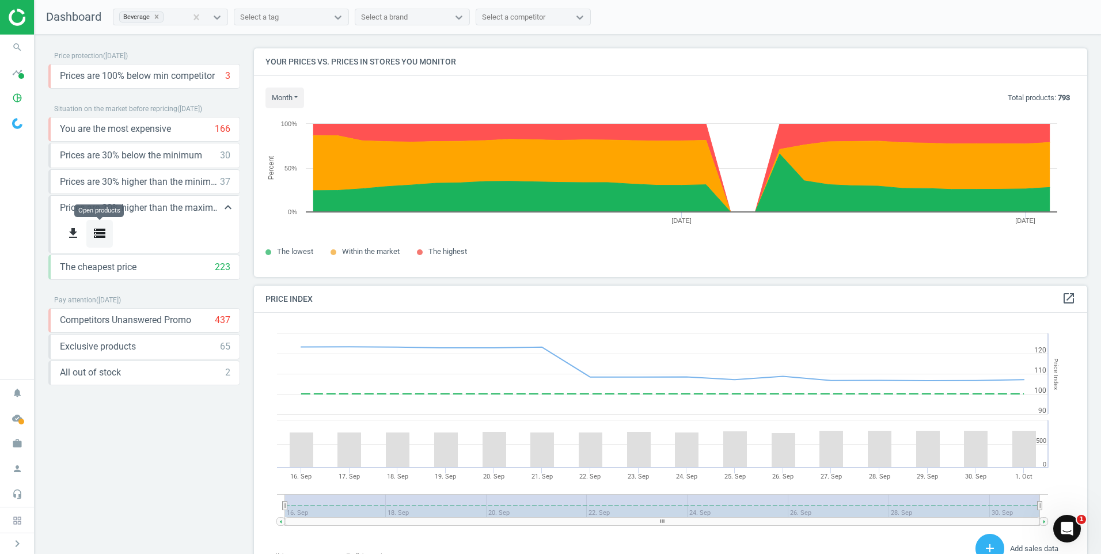
click at [105, 229] on icon "storage" at bounding box center [100, 233] width 14 height 14
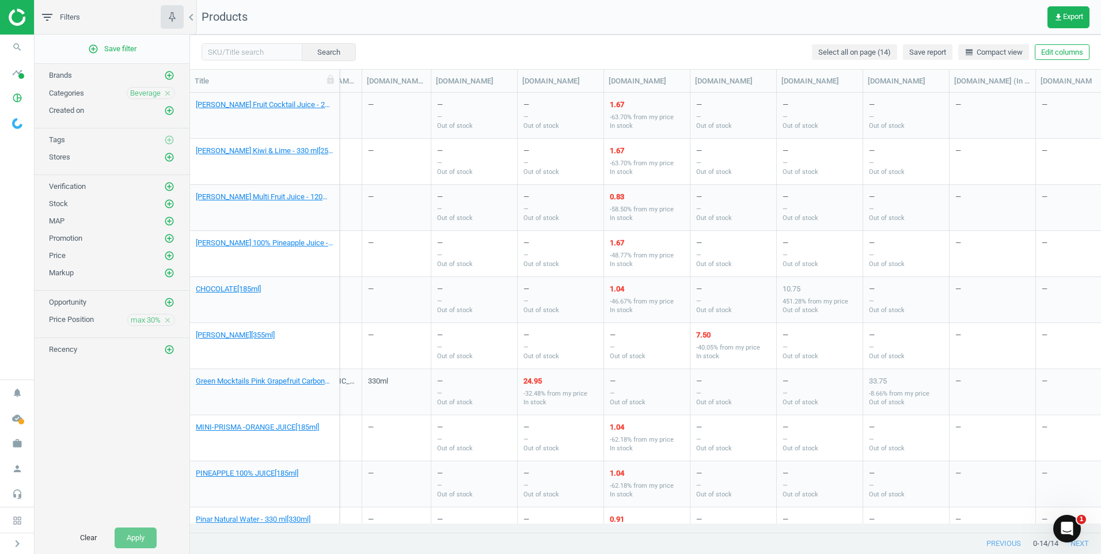
scroll to position [0, 2776]
click at [617, 107] on div "1.67" at bounding box center [642, 105] width 64 height 10
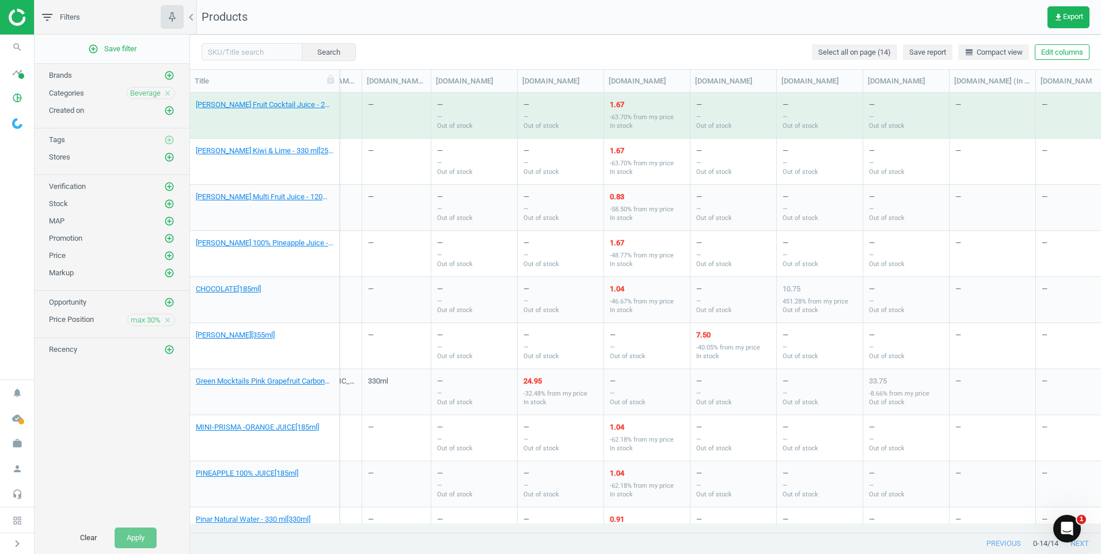
click at [618, 121] on div "-63.70% from my price In stock" at bounding box center [642, 121] width 64 height 17
click at [609, 103] on div "1.67 -63.70% from my price In stock" at bounding box center [647, 116] width 86 height 46
click at [623, 106] on div "1.67" at bounding box center [642, 105] width 64 height 10
click at [610, 105] on div "1.67" at bounding box center [642, 105] width 64 height 10
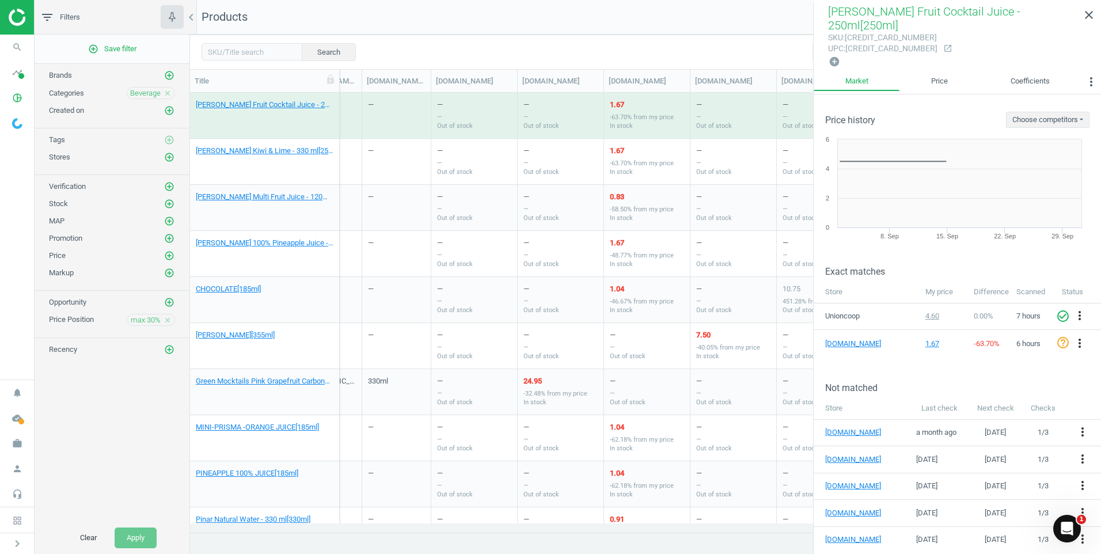
drag, startPoint x: 610, startPoint y: 105, endPoint x: 639, endPoint y: 116, distance: 31.0
click at [639, 116] on div "-63.70% from my price In stock" at bounding box center [642, 121] width 64 height 17
click at [1083, 17] on icon "close" at bounding box center [1089, 15] width 14 height 14
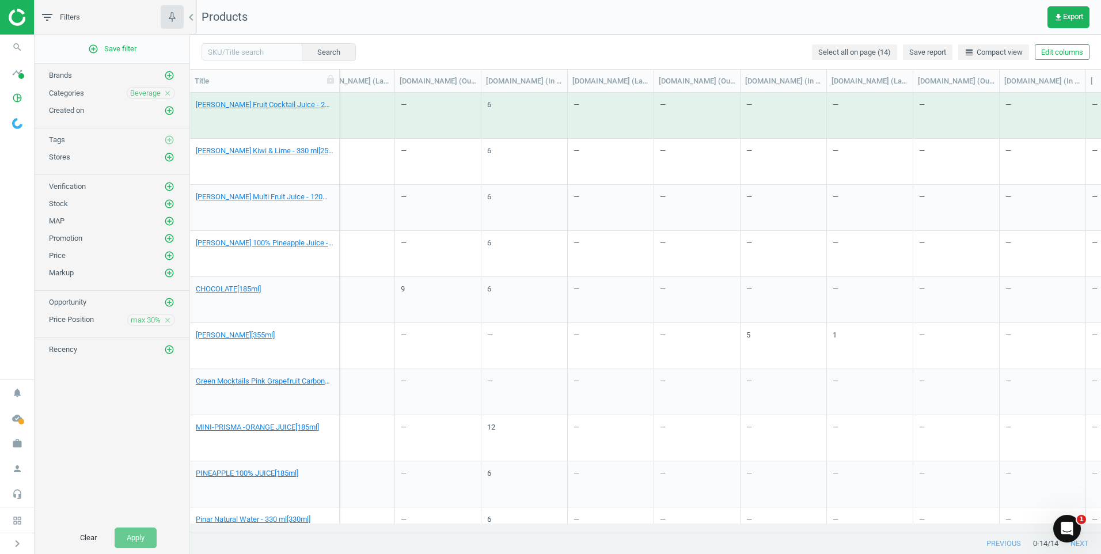
scroll to position [0, 3743]
click at [510, 106] on div "6" at bounding box center [509, 118] width 4 height 37
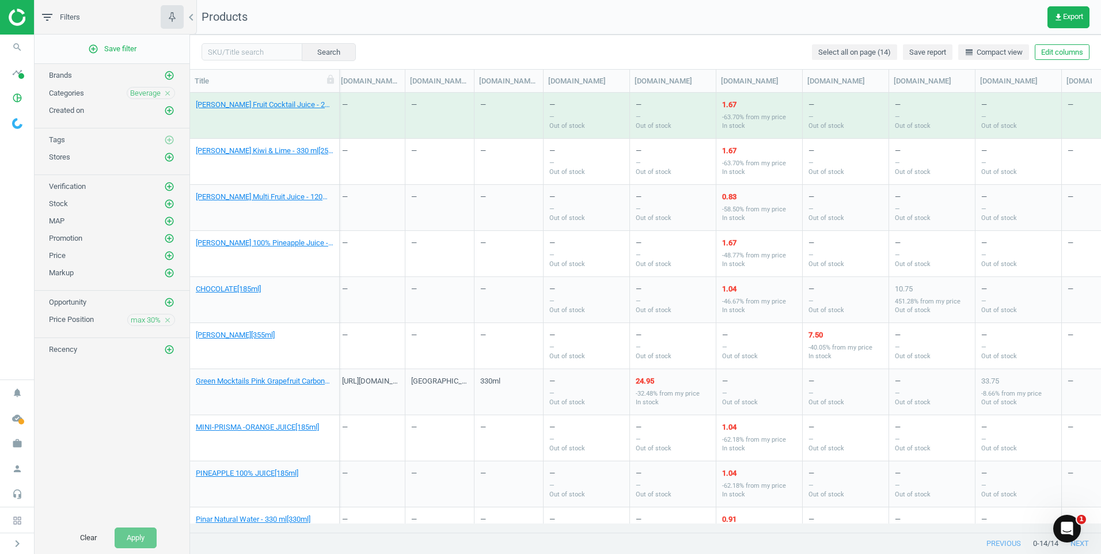
scroll to position [0, 2660]
click at [298, 109] on link "Al Rabie Fruit Cocktail Juice - 250ml[250ml]" at bounding box center [265, 105] width 138 height 10
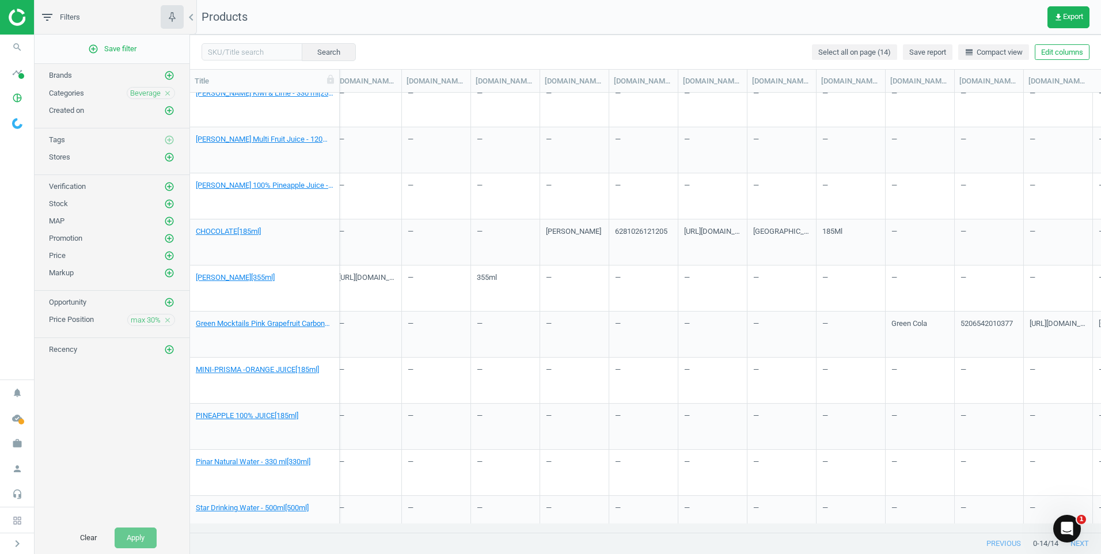
scroll to position [0, 2027]
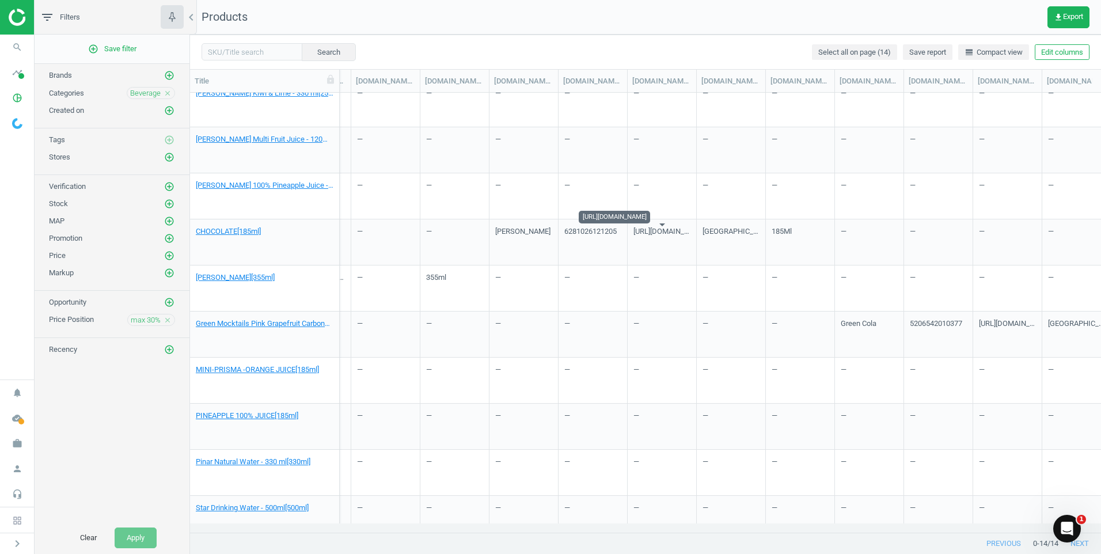
click at [665, 233] on div "https://www.sharjahcoop.ae/medias/1200Wx1200H-00000-6281026121205-001.jpg?conte…" at bounding box center [661, 244] width 57 height 37
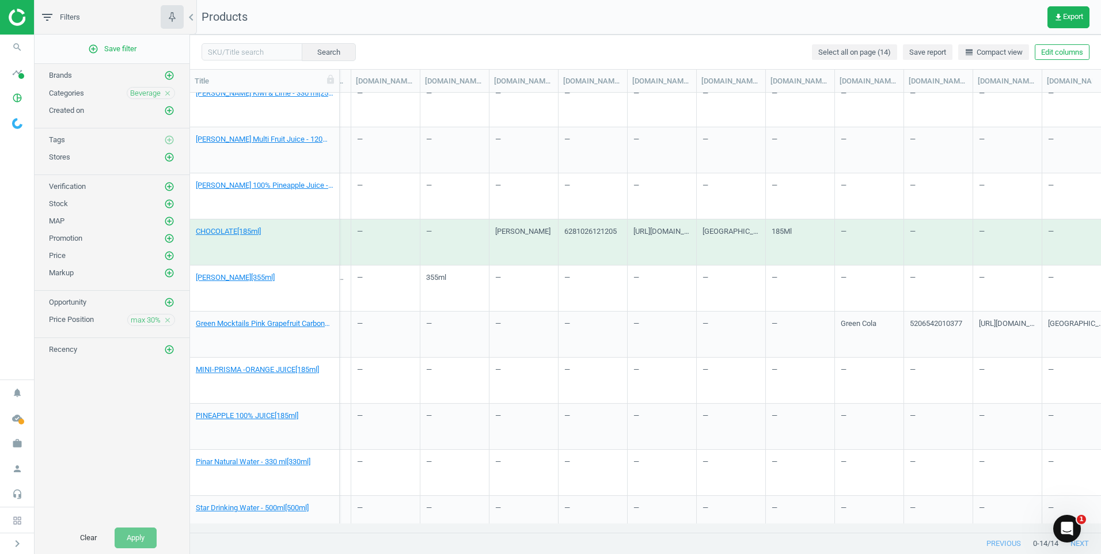
click at [661, 233] on div "https://www.sharjahcoop.ae/medias/1200Wx1200H-00000-6281026121205-001.jpg?conte…" at bounding box center [661, 244] width 57 height 37
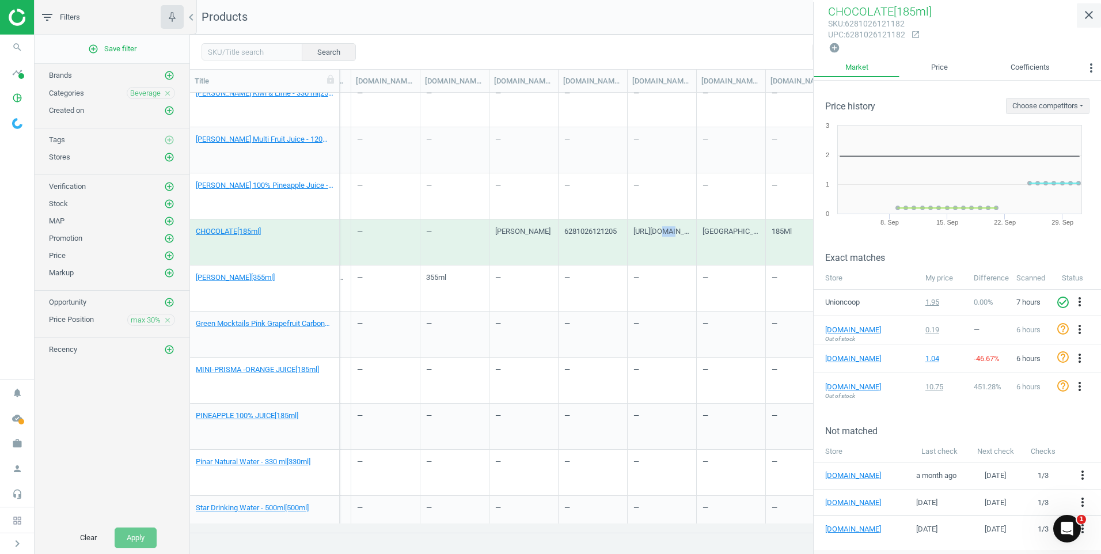
click at [1092, 16] on icon "close" at bounding box center [1089, 15] width 14 height 14
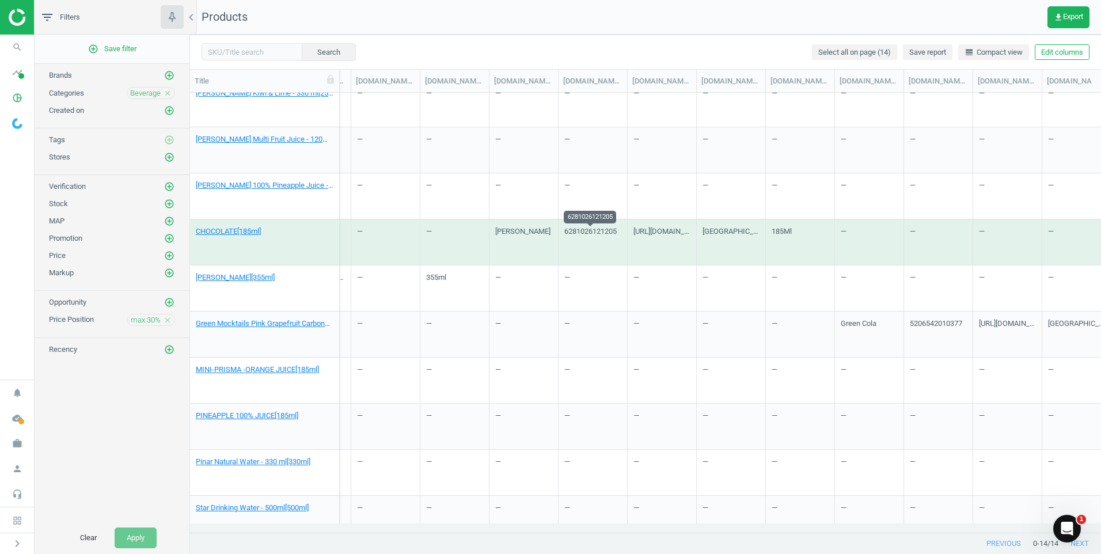
click at [595, 232] on div "6281026121205" at bounding box center [590, 244] width 52 height 37
click at [515, 231] on div "Al Rabie" at bounding box center [522, 244] width 55 height 37
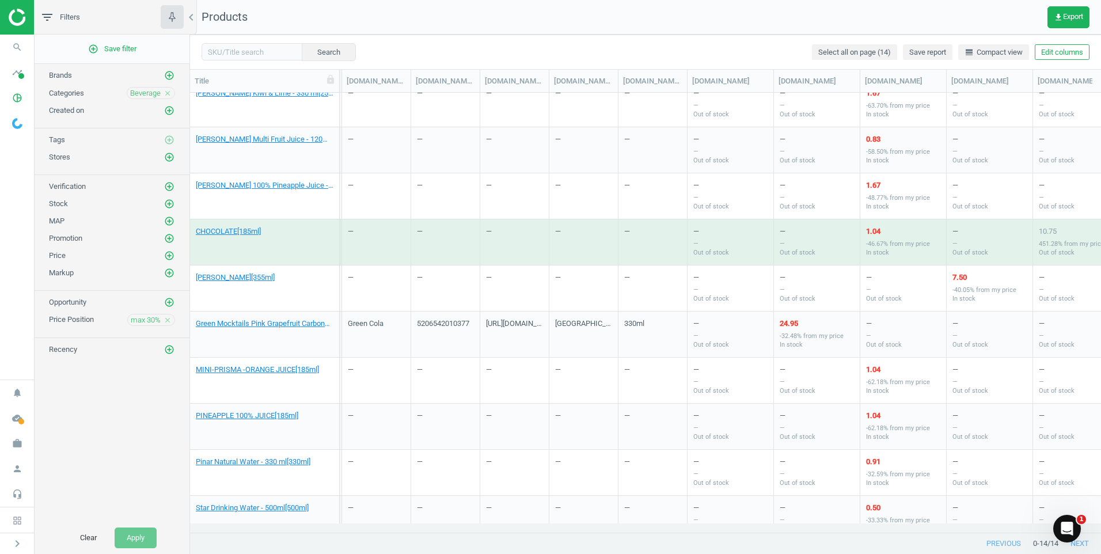
scroll to position [0, 2629]
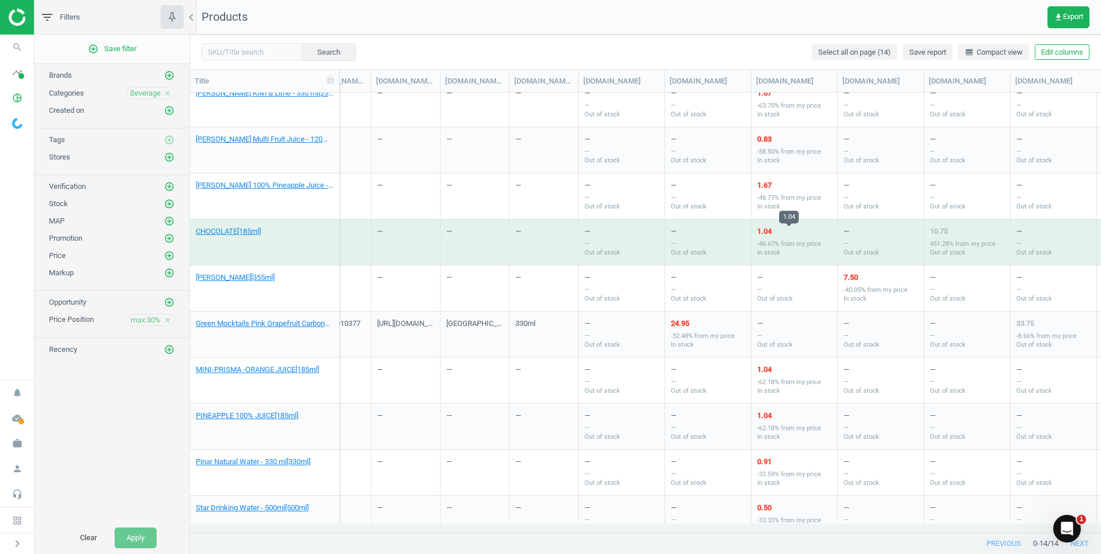
click at [767, 231] on div "1.04" at bounding box center [789, 231] width 64 height 10
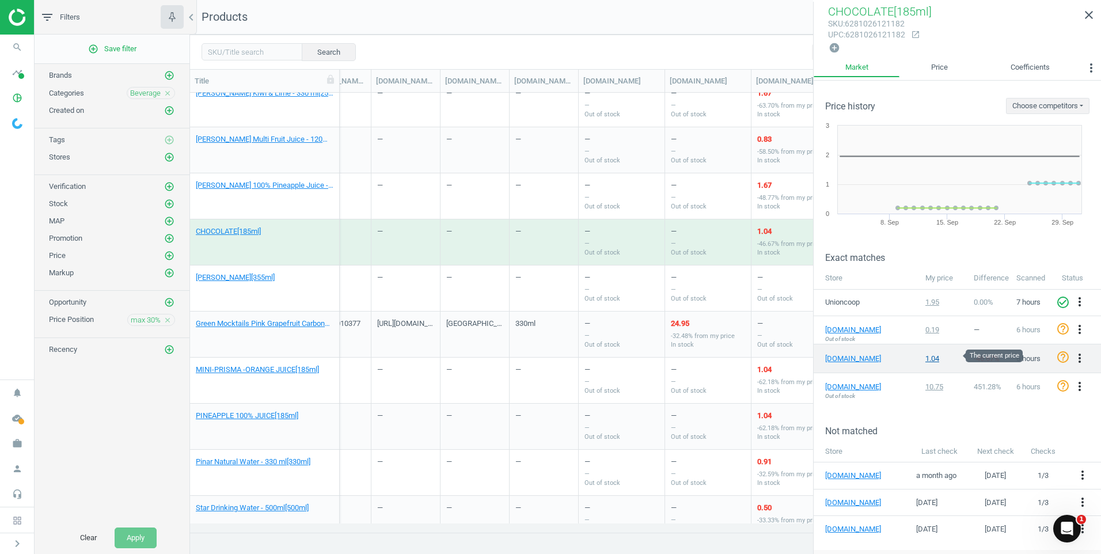
click at [935, 358] on div "1.04" at bounding box center [943, 359] width 37 height 10
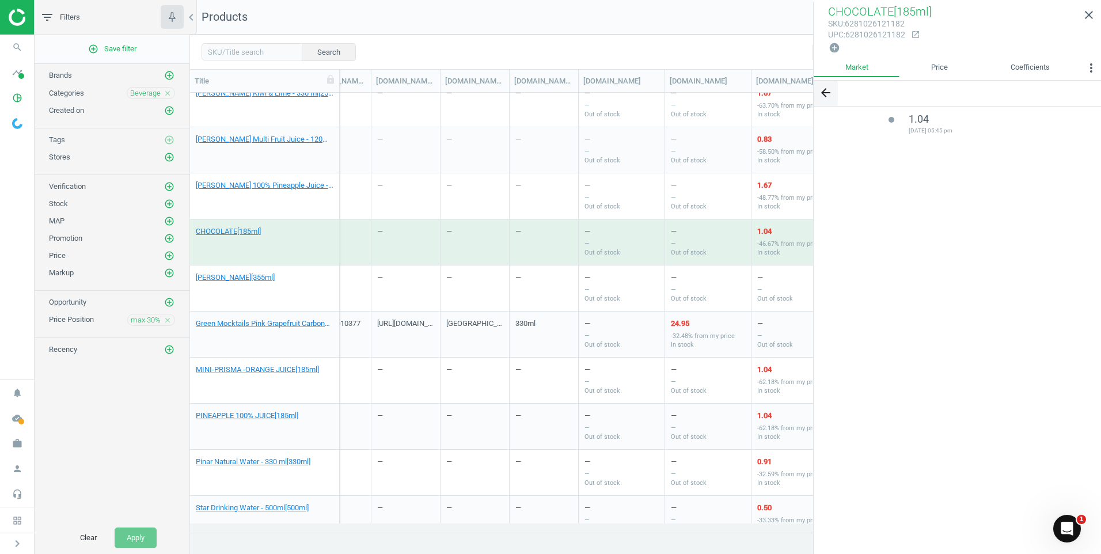
click at [826, 97] on icon "arrow_back" at bounding box center [826, 93] width 14 height 14
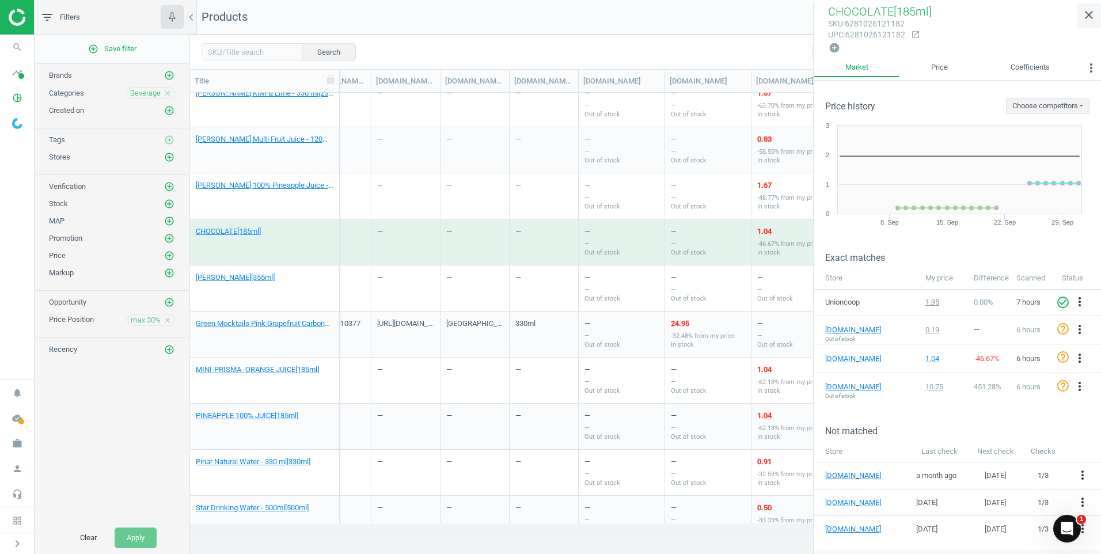
click at [1084, 20] on icon "close" at bounding box center [1089, 15] width 14 height 14
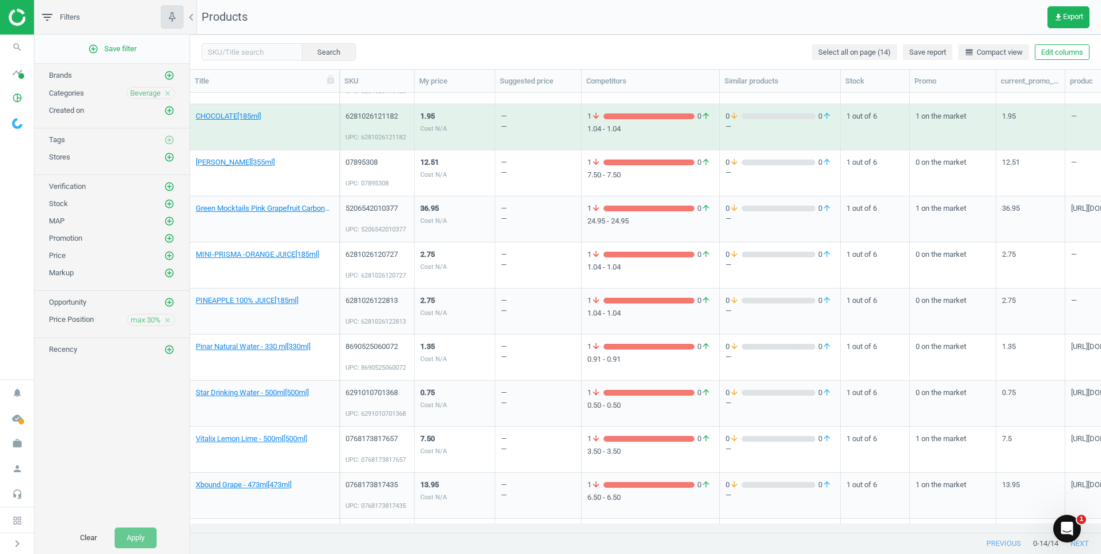
scroll to position [214, 0]
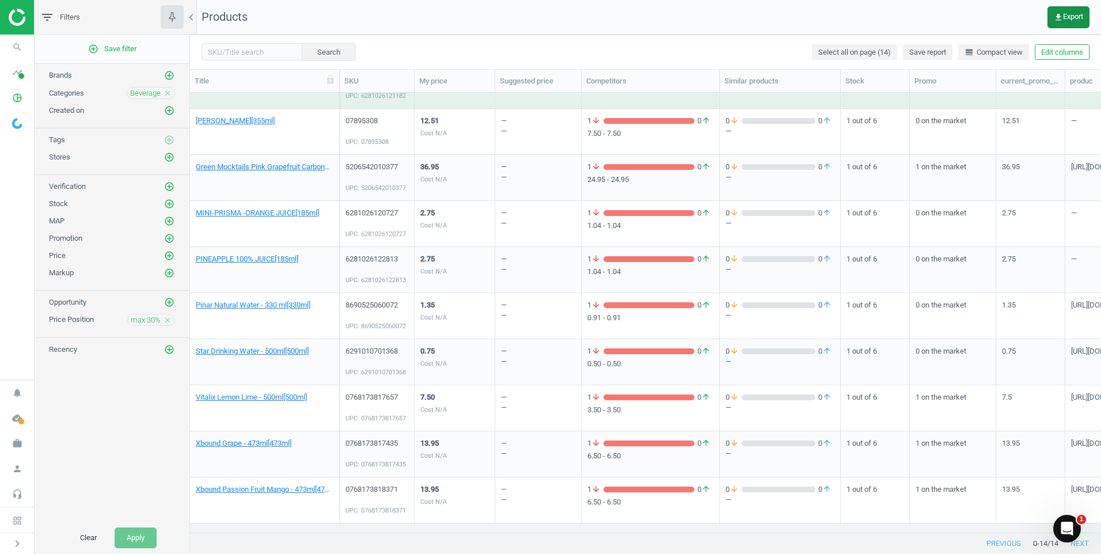
click at [1071, 17] on span "get_app Export" at bounding box center [1068, 17] width 29 height 9
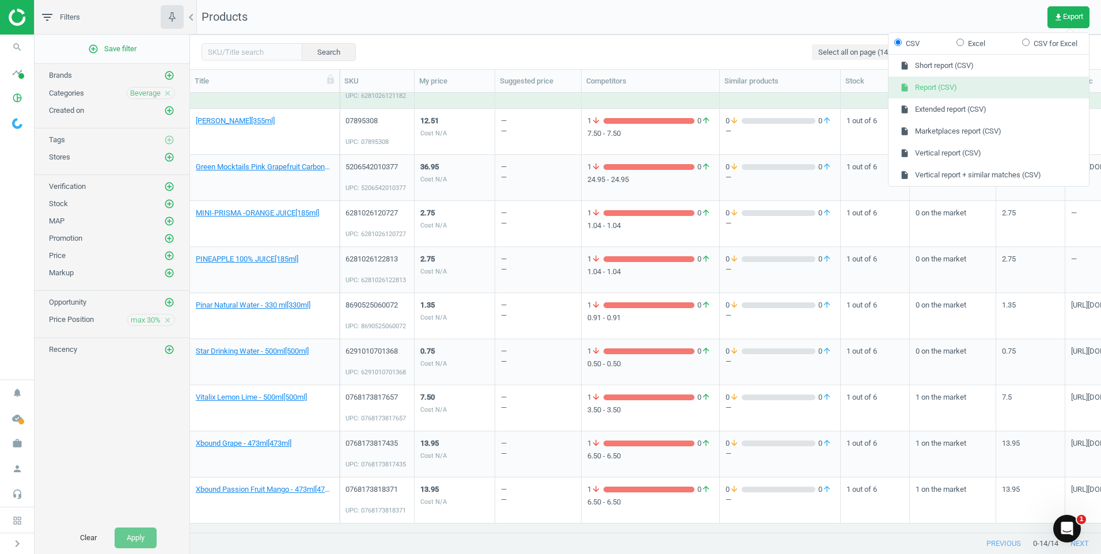
click at [940, 86] on button "insert_drive_file Report (CSV)" at bounding box center [989, 88] width 200 height 22
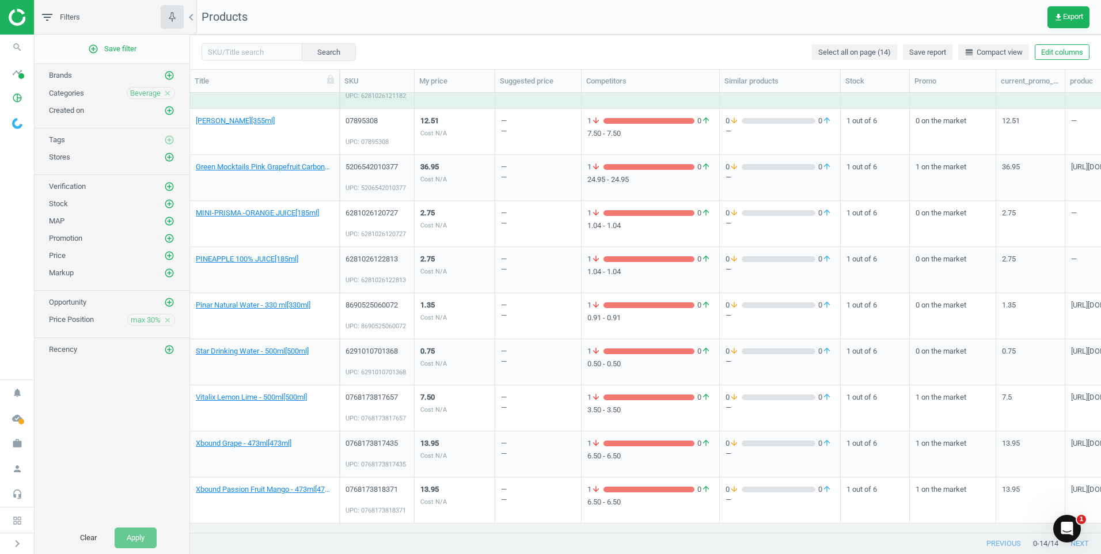
scroll to position [184, 0]
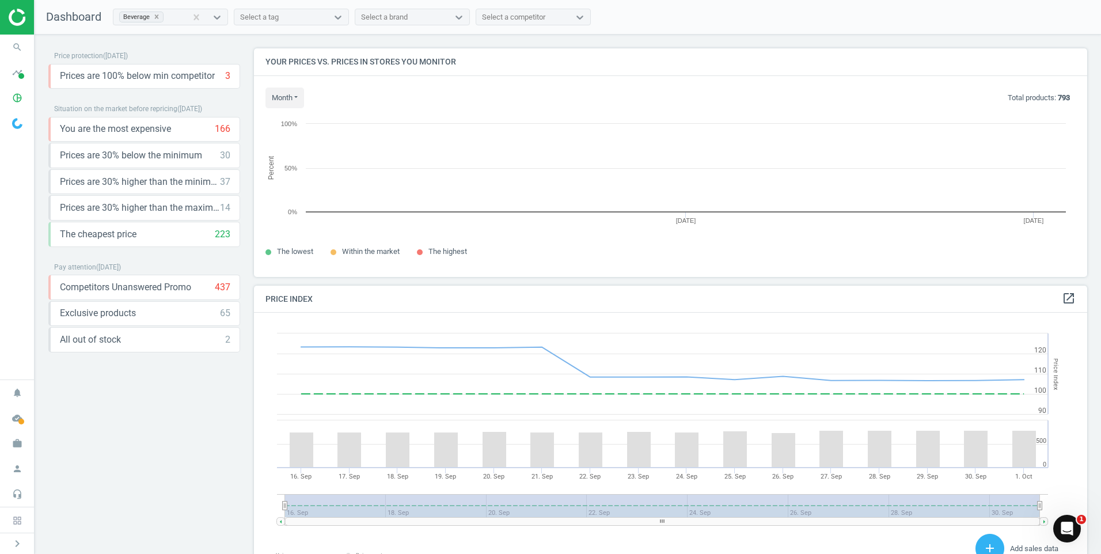
scroll to position [283, 842]
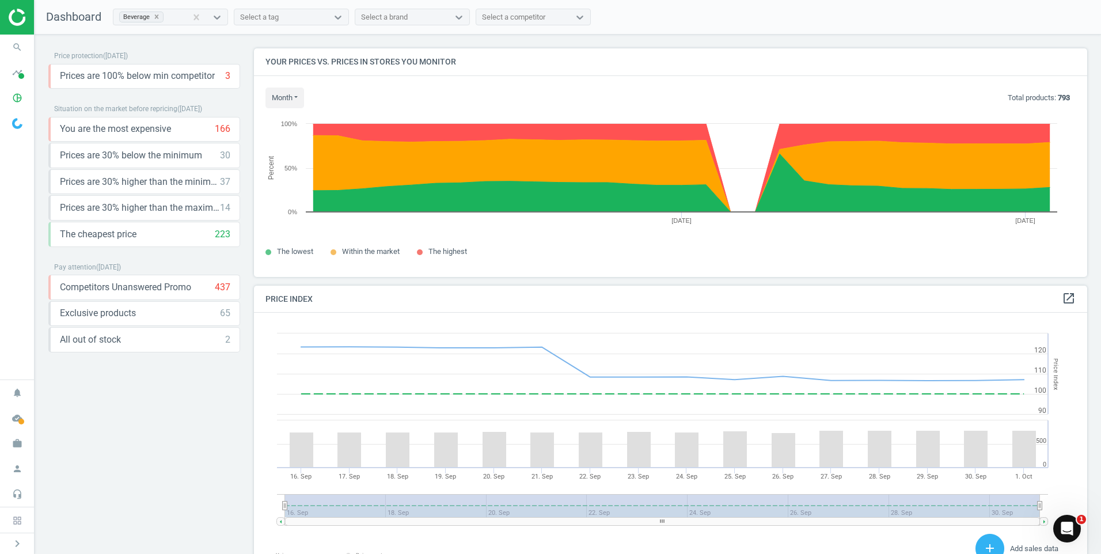
click at [12, 11] on img at bounding box center [50, 17] width 82 height 17
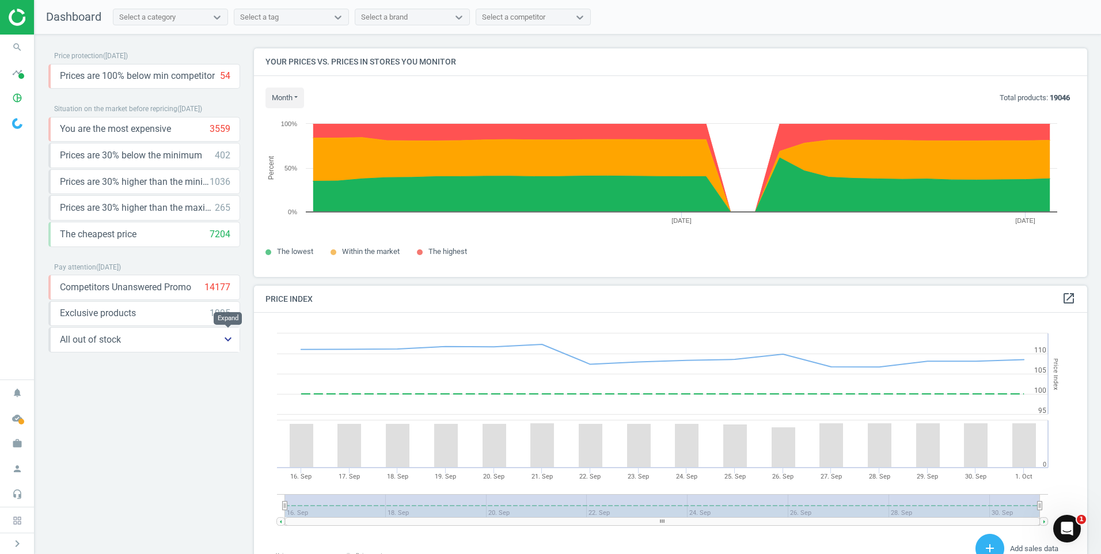
click at [228, 342] on icon "keyboard_arrow_down" at bounding box center [228, 339] width 14 height 14
click at [228, 342] on icon "keyboard_arrow_up" at bounding box center [228, 339] width 14 height 14
click at [12, 84] on span "timeline" at bounding box center [17, 72] width 35 height 25
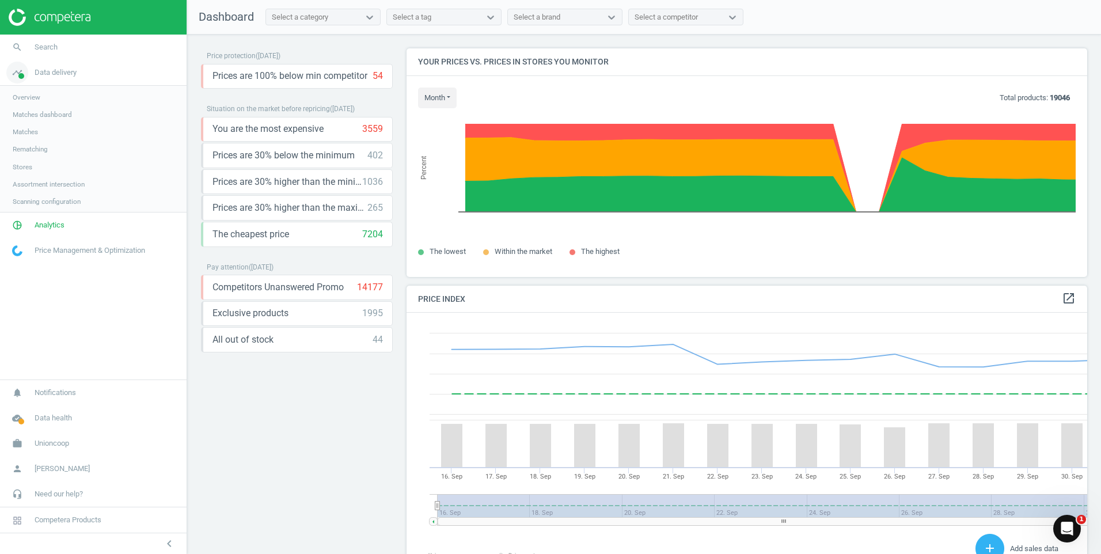
scroll to position [283, 690]
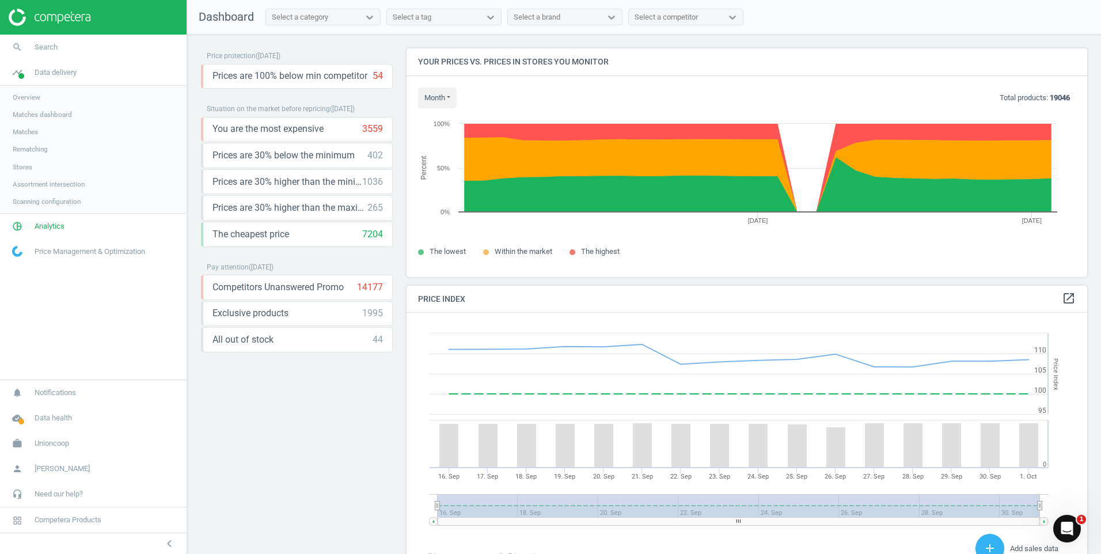
click at [28, 132] on span "Matches" at bounding box center [25, 131] width 25 height 9
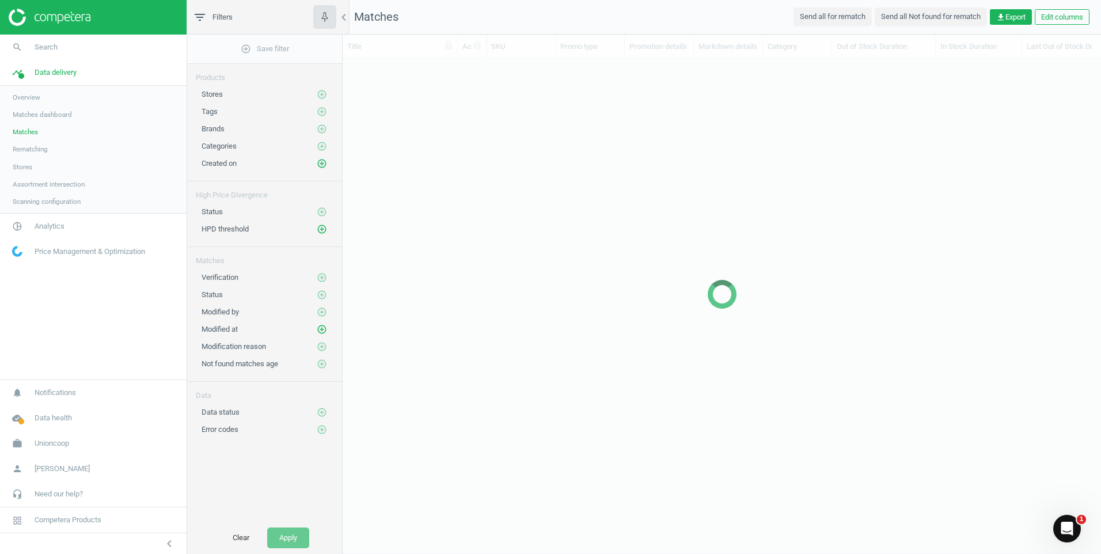
scroll to position [457, 750]
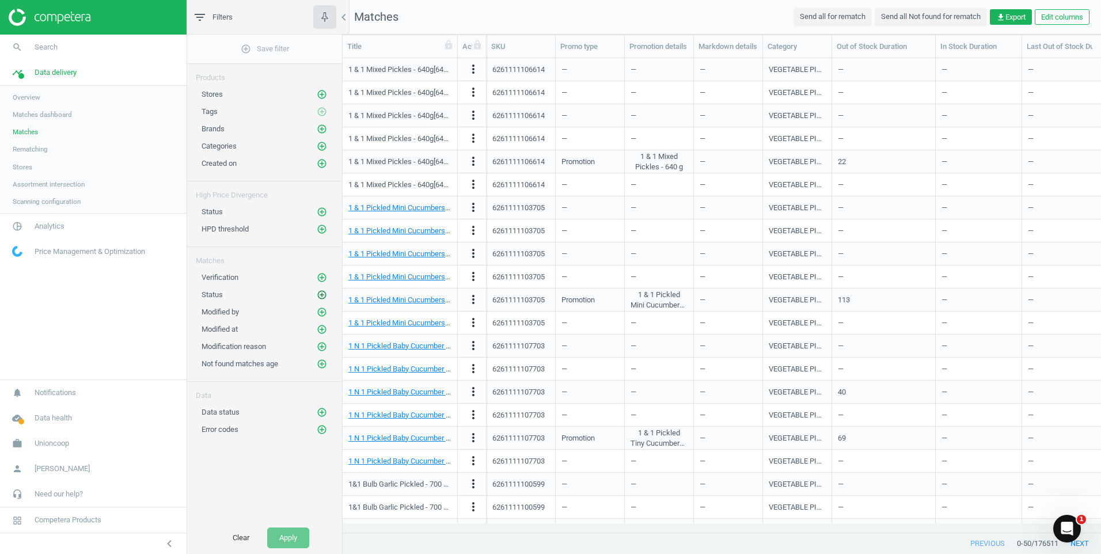
click at [326, 299] on icon "add_circle_outline" at bounding box center [322, 295] width 10 height 10
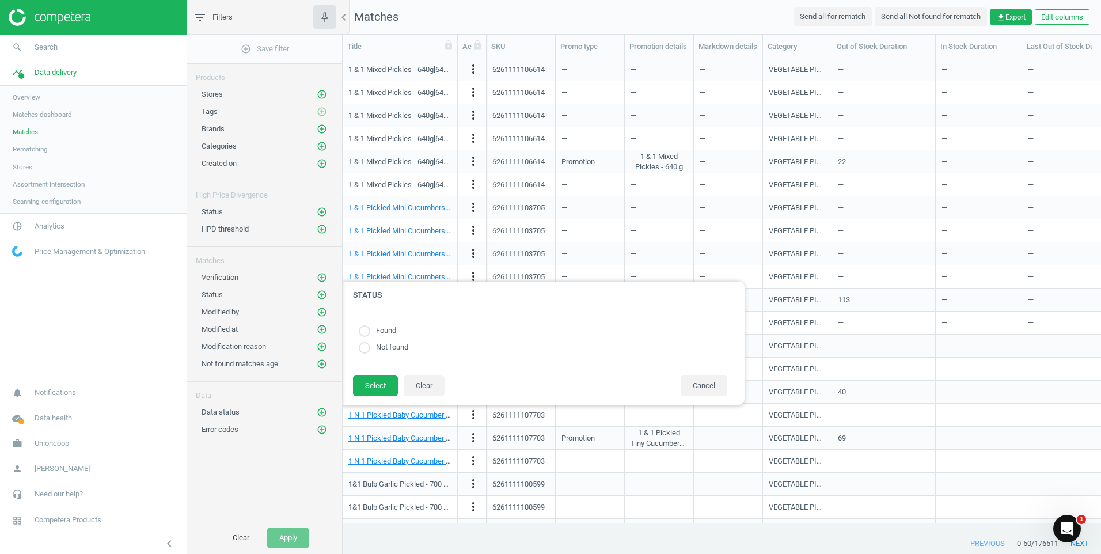
click at [365, 354] on input "radio" at bounding box center [365, 348] width 12 height 12
radio input "true"
click at [372, 386] on button "Select" at bounding box center [375, 385] width 45 height 21
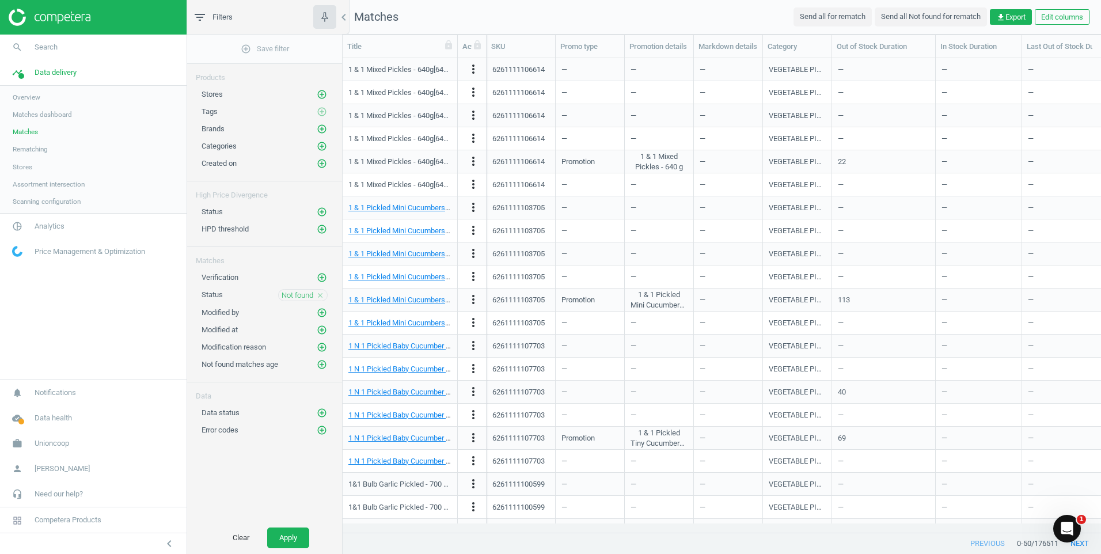
click at [319, 297] on icon "close" at bounding box center [320, 295] width 8 height 8
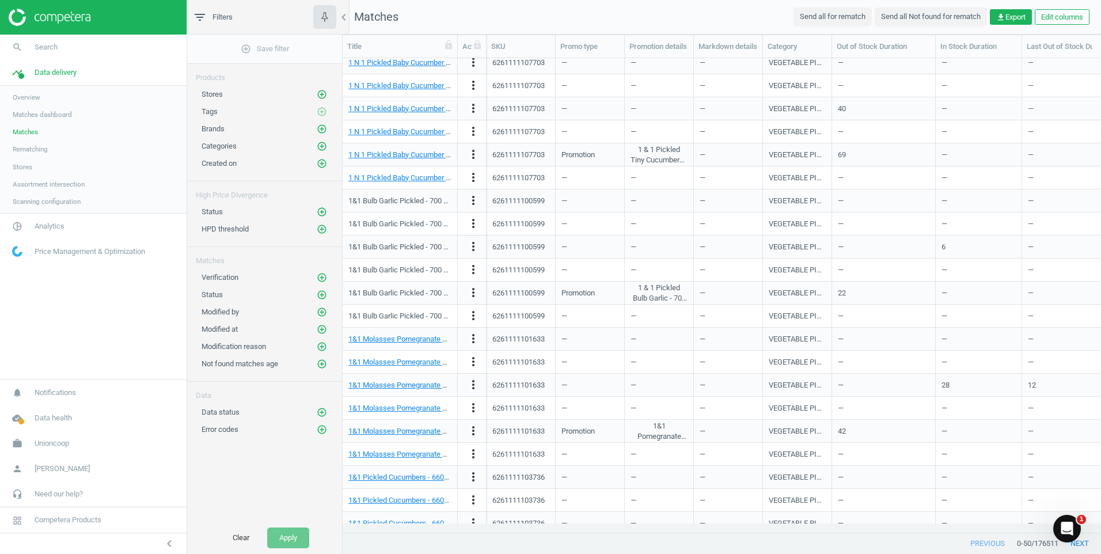
scroll to position [0, 0]
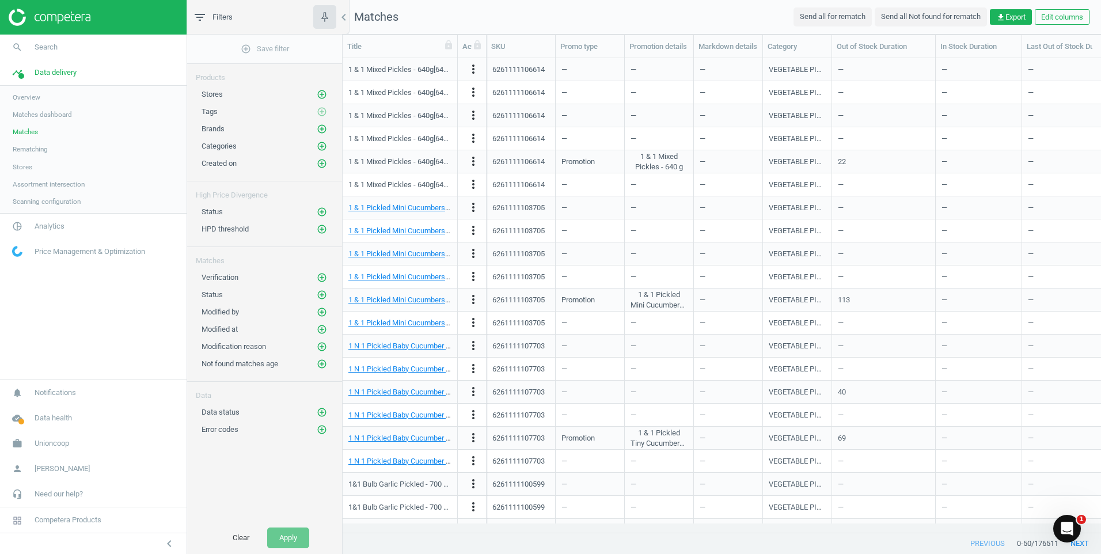
click at [46, 203] on span "Scanning configuration" at bounding box center [47, 201] width 68 height 9
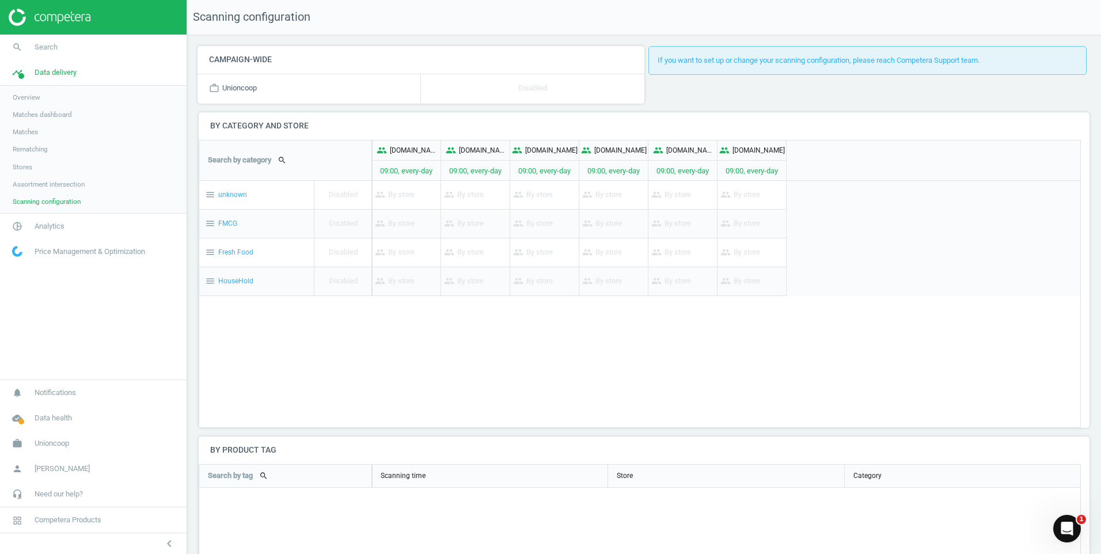
click at [51, 184] on span "Assortment intersection" at bounding box center [49, 184] width 72 height 9
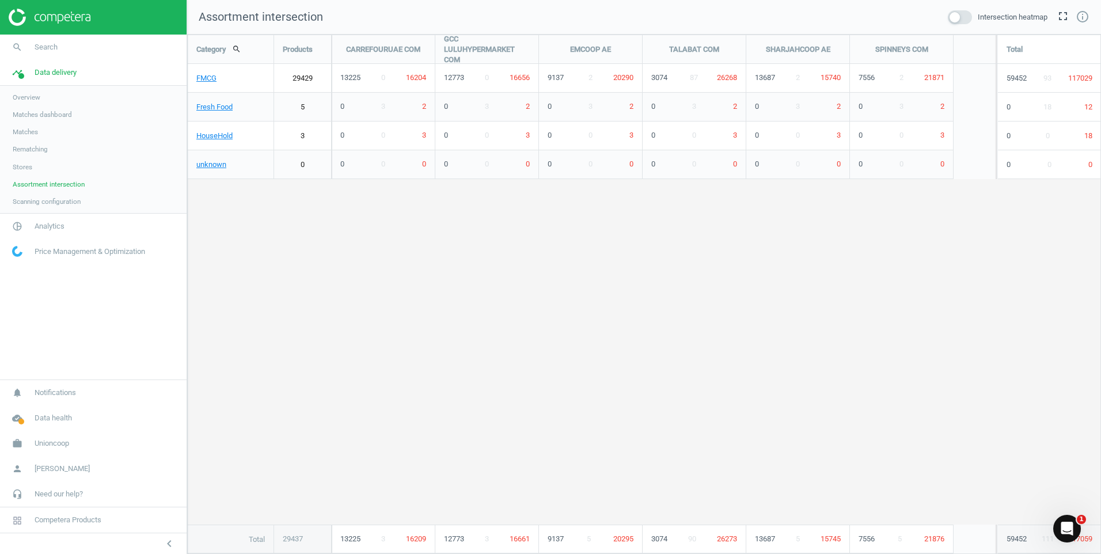
scroll to position [537, 932]
click at [17, 22] on img at bounding box center [50, 17] width 82 height 17
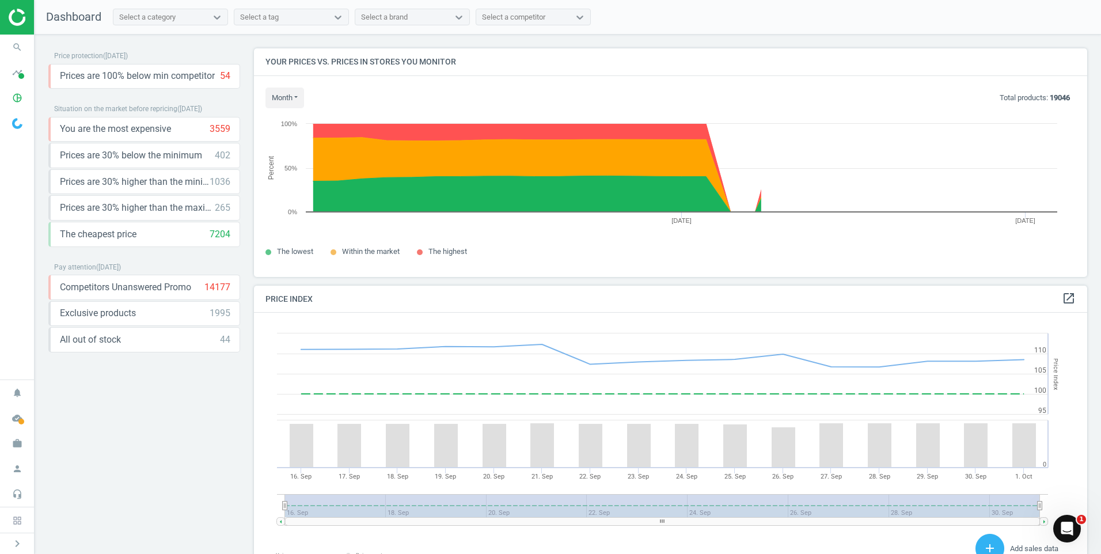
scroll to position [246, 842]
